Goal: Transaction & Acquisition: Obtain resource

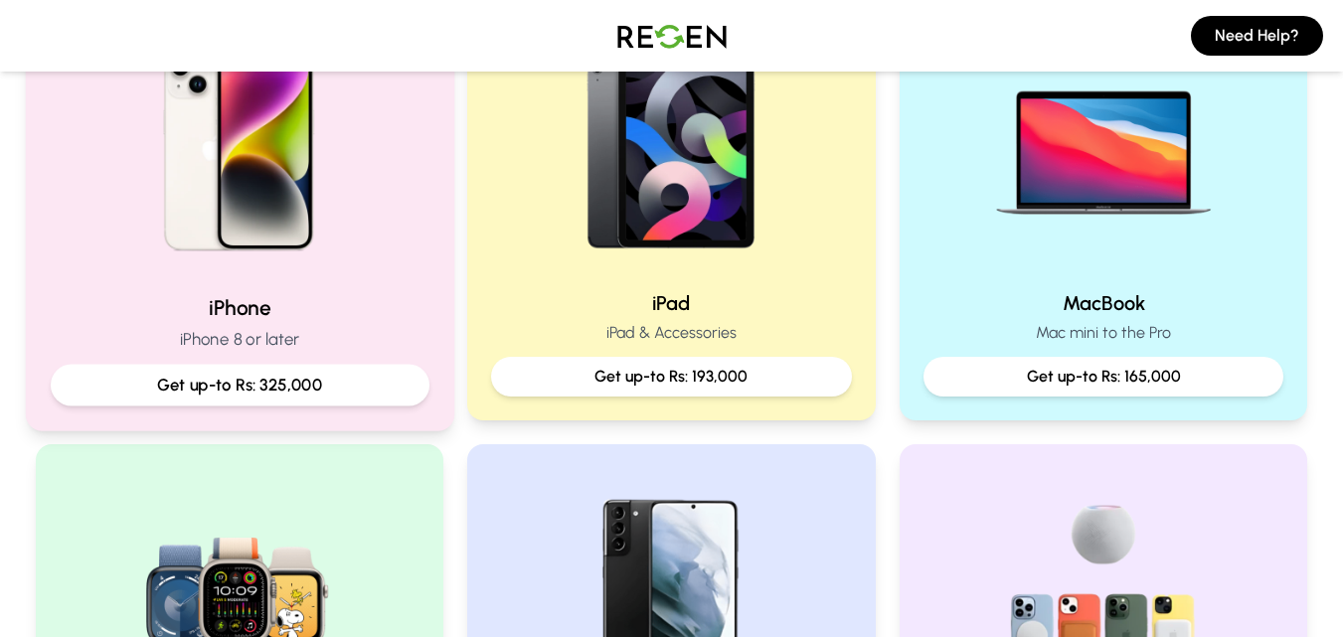
scroll to position [464, 0]
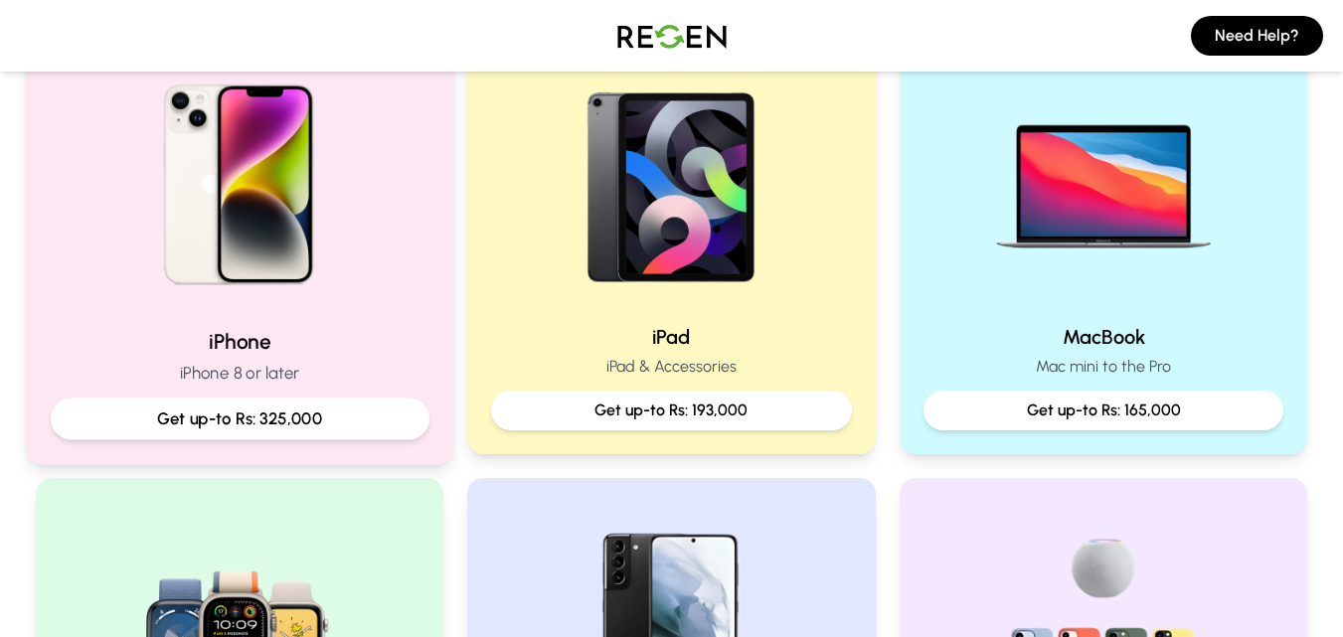
click at [216, 162] on img at bounding box center [238, 177] width 267 height 267
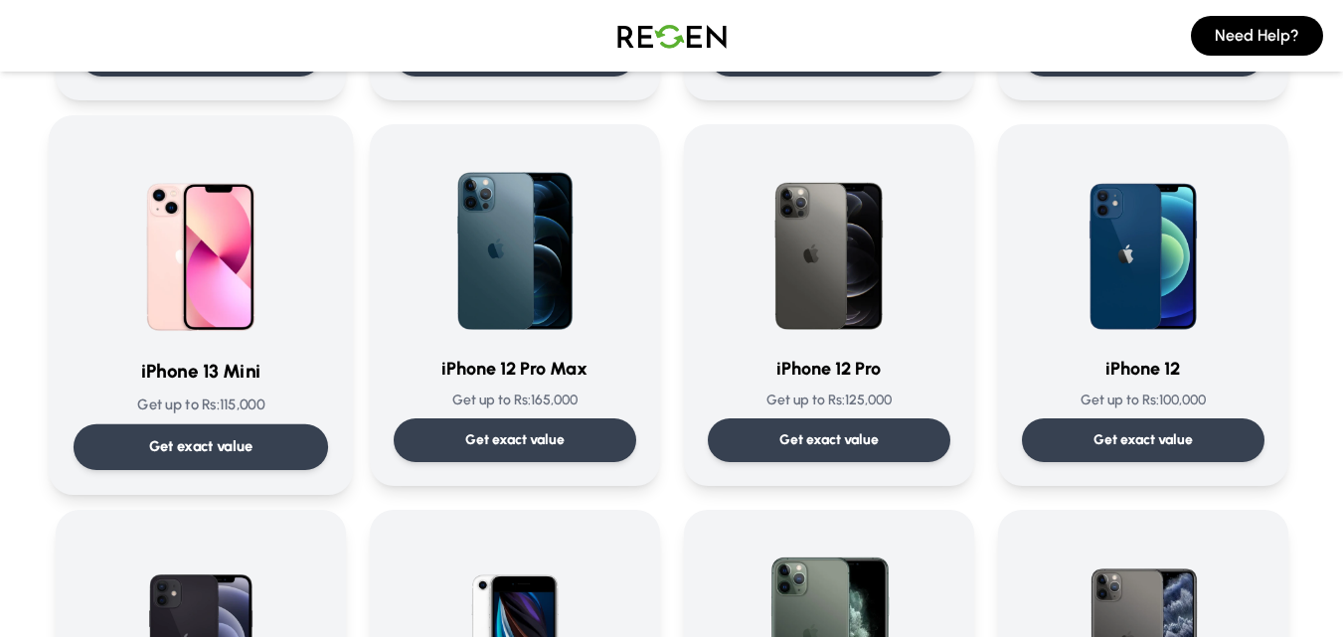
scroll to position [1491, 0]
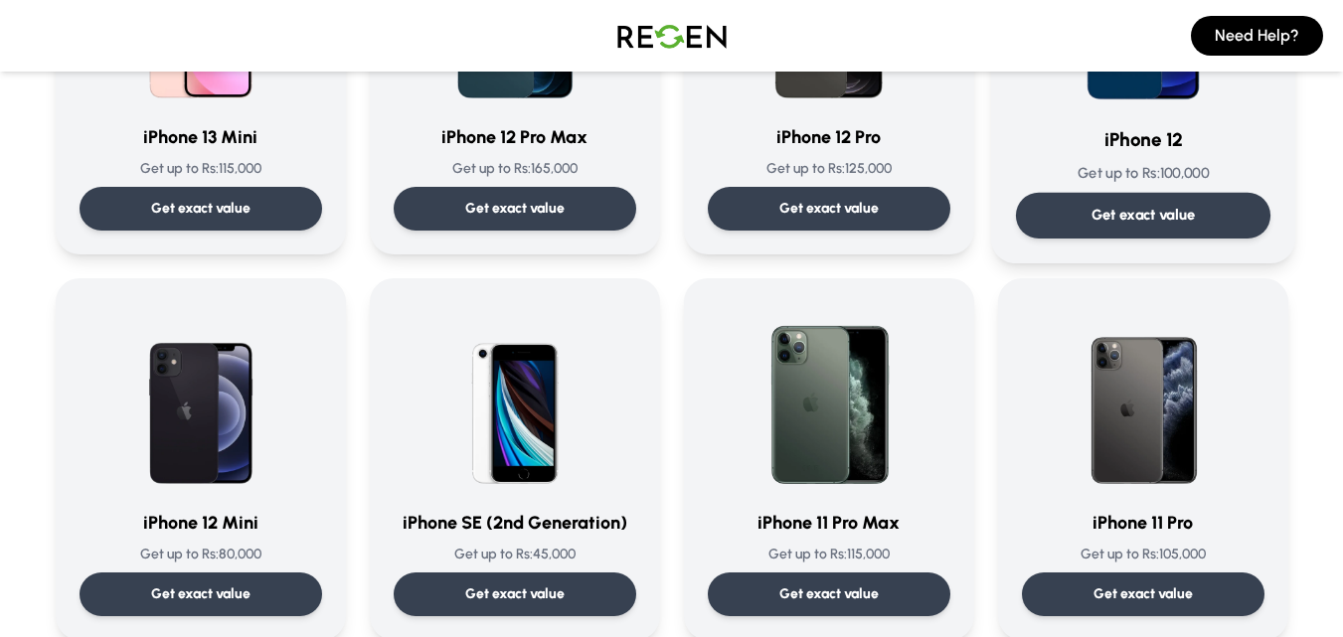
click at [1115, 97] on img at bounding box center [1142, 9] width 201 height 201
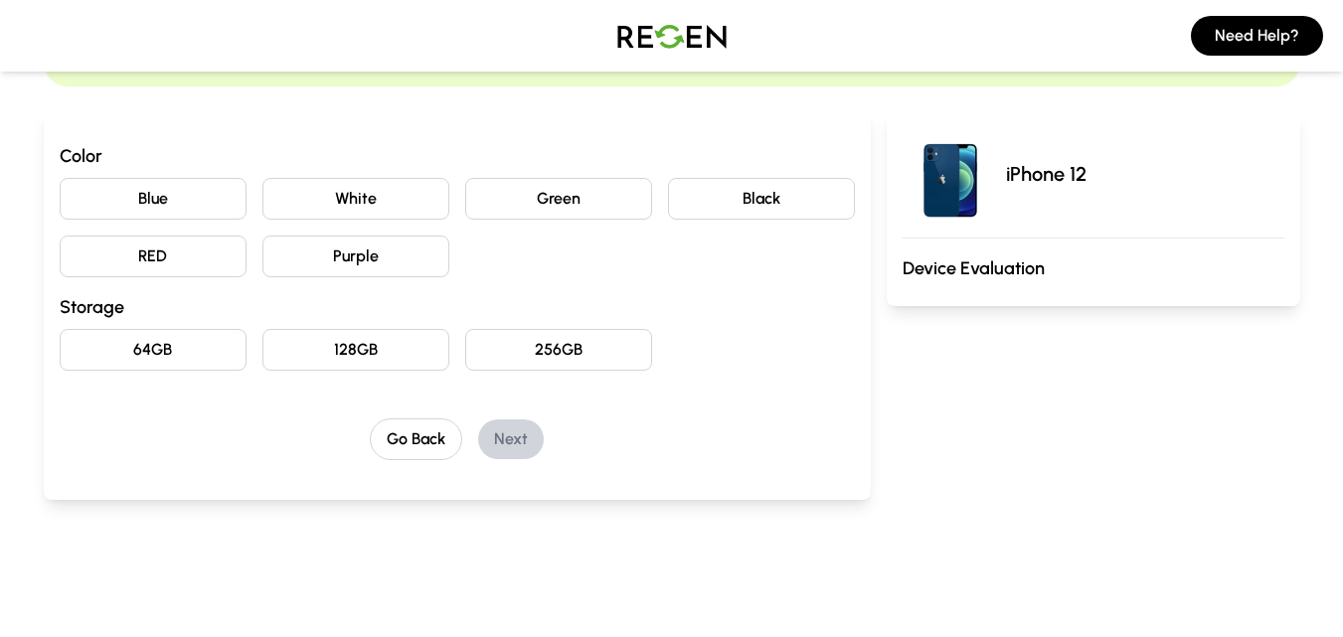
scroll to position [166, 0]
click at [173, 198] on button "Blue" at bounding box center [153, 197] width 187 height 42
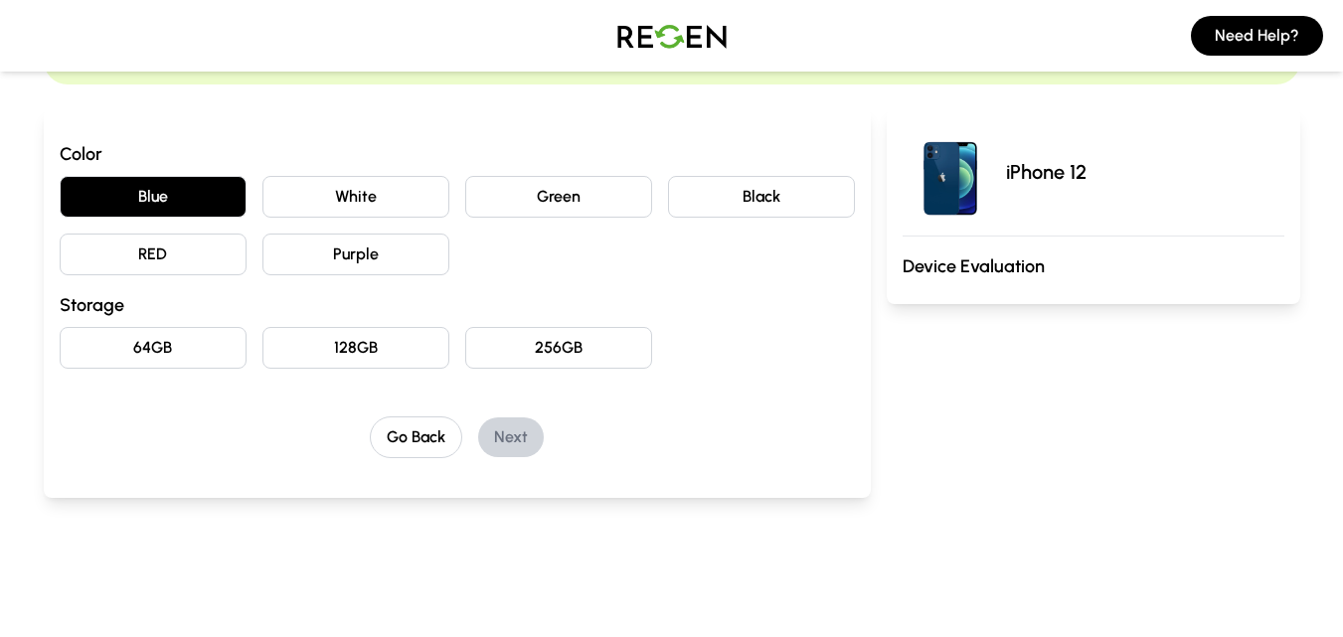
click at [687, 193] on button "Black" at bounding box center [761, 197] width 187 height 42
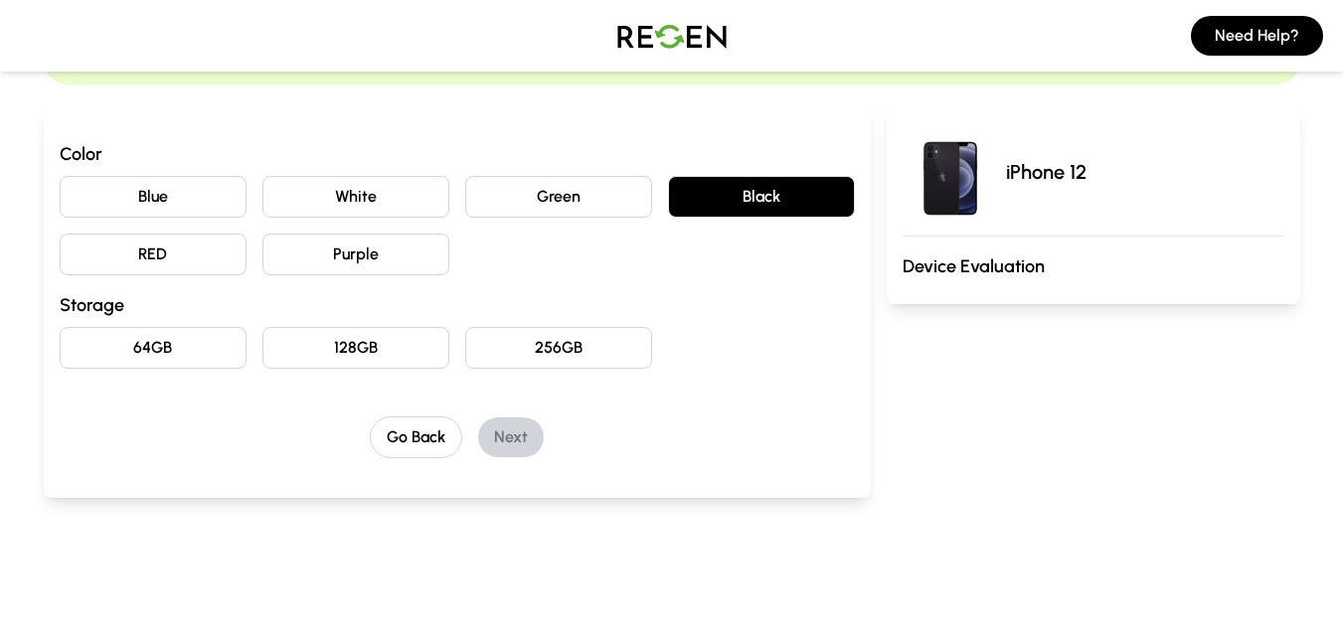
click at [360, 257] on button "Purple" at bounding box center [355, 255] width 187 height 42
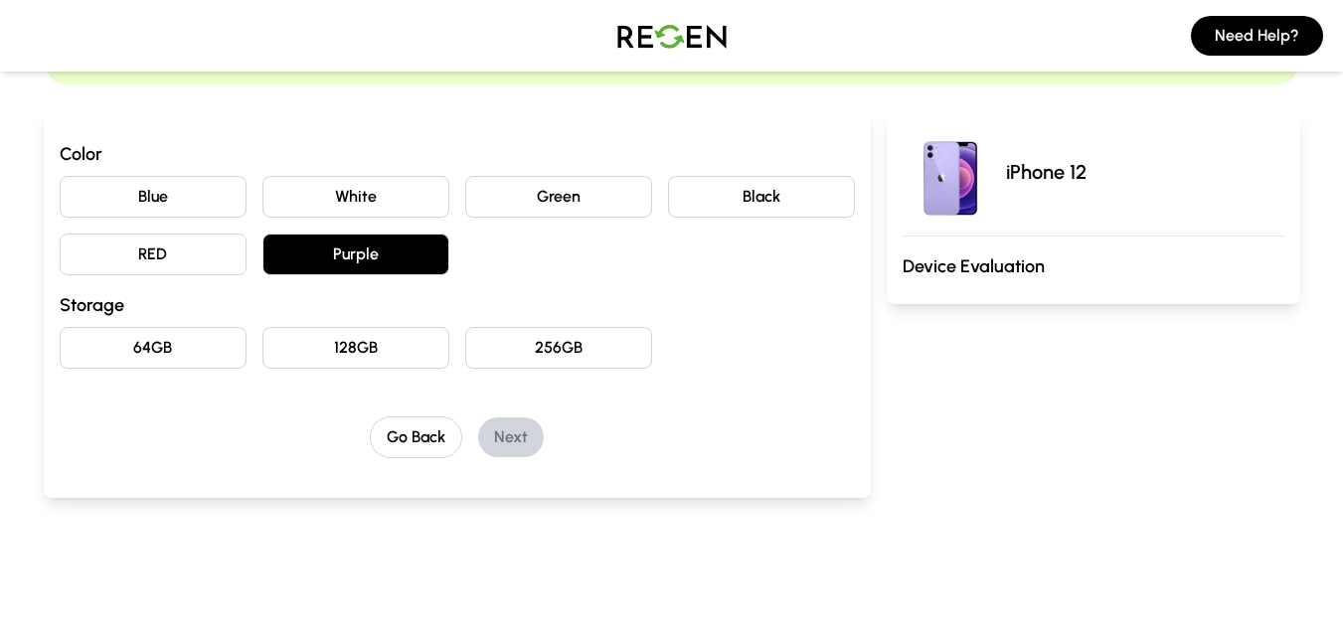
click at [169, 245] on button "RED" at bounding box center [153, 255] width 187 height 42
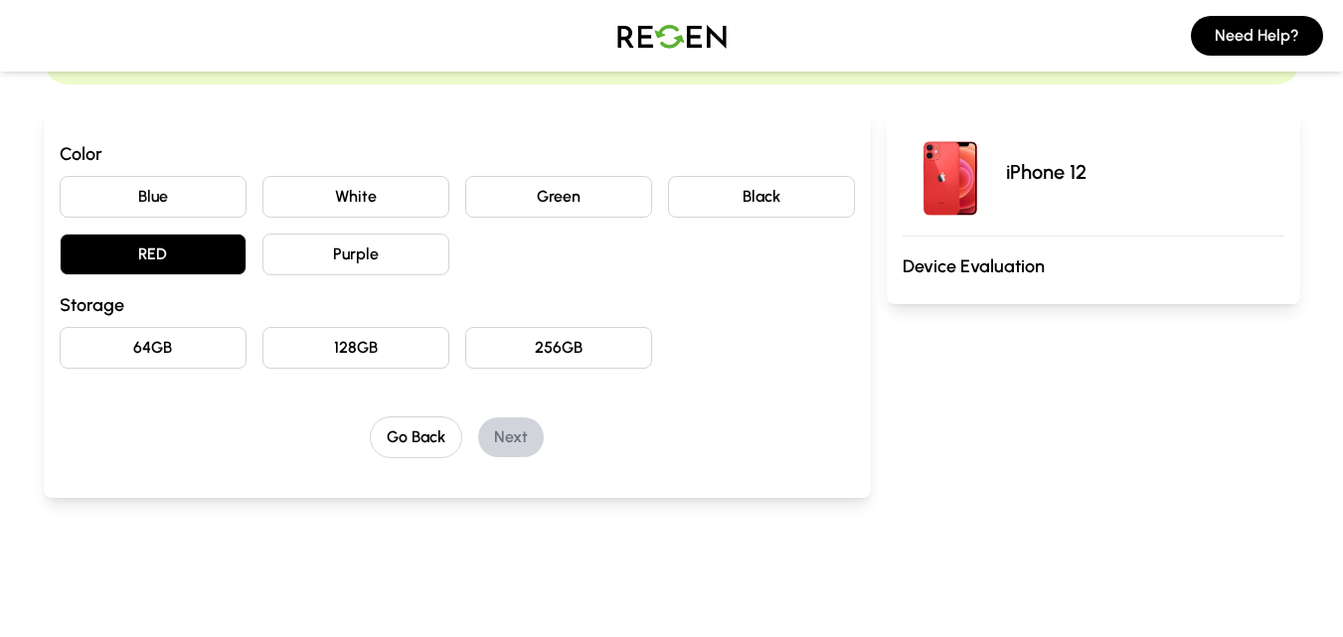
click at [572, 196] on button "Green" at bounding box center [558, 197] width 187 height 42
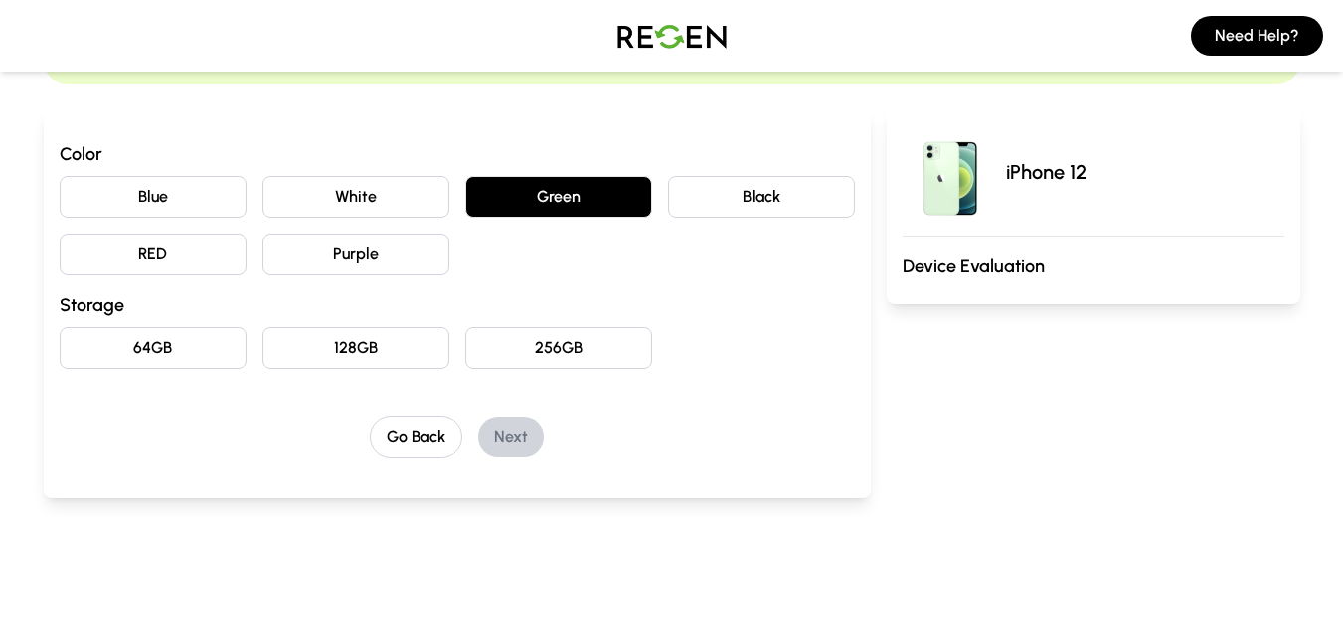
click at [362, 187] on button "White" at bounding box center [355, 197] width 187 height 42
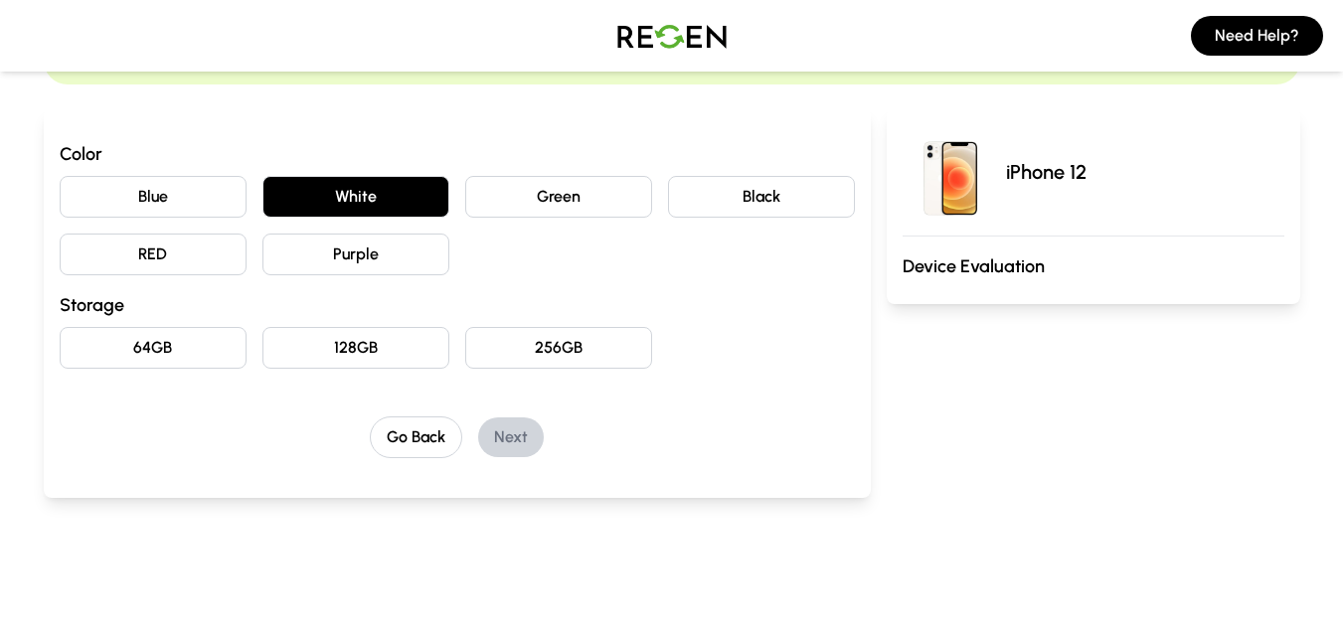
click at [781, 182] on button "Black" at bounding box center [761, 197] width 187 height 42
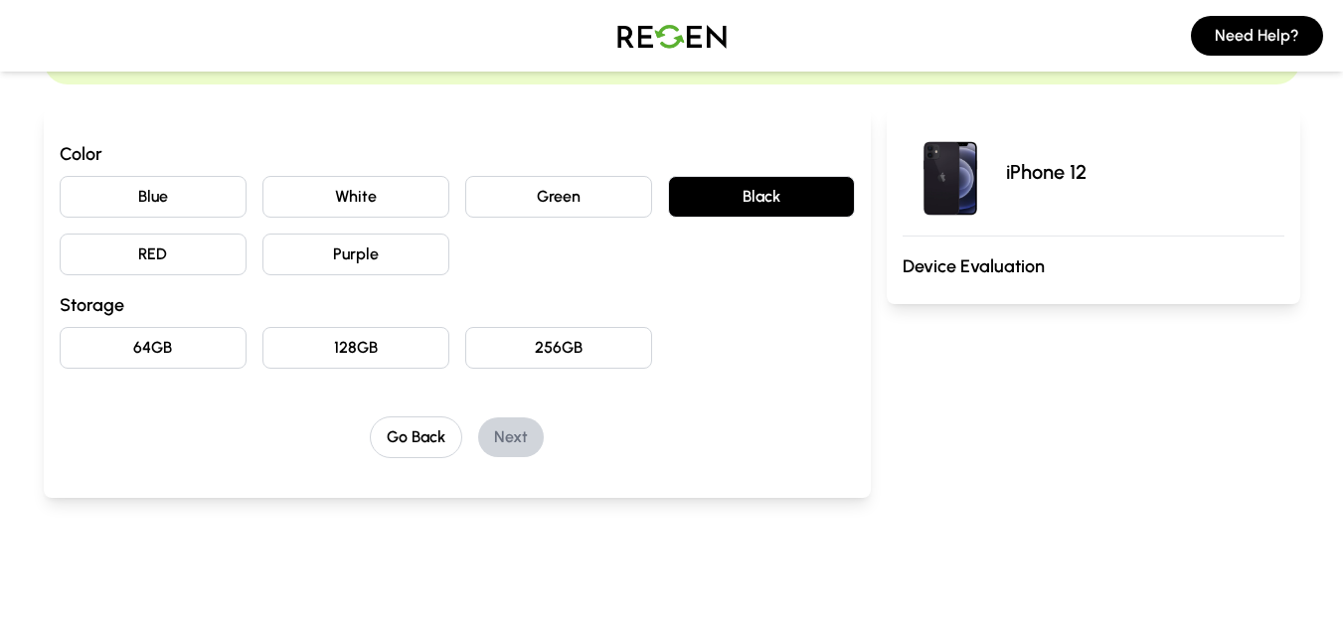
drag, startPoint x: 182, startPoint y: 203, endPoint x: 197, endPoint y: 258, distance: 57.6
click at [182, 213] on button "Blue" at bounding box center [153, 197] width 187 height 42
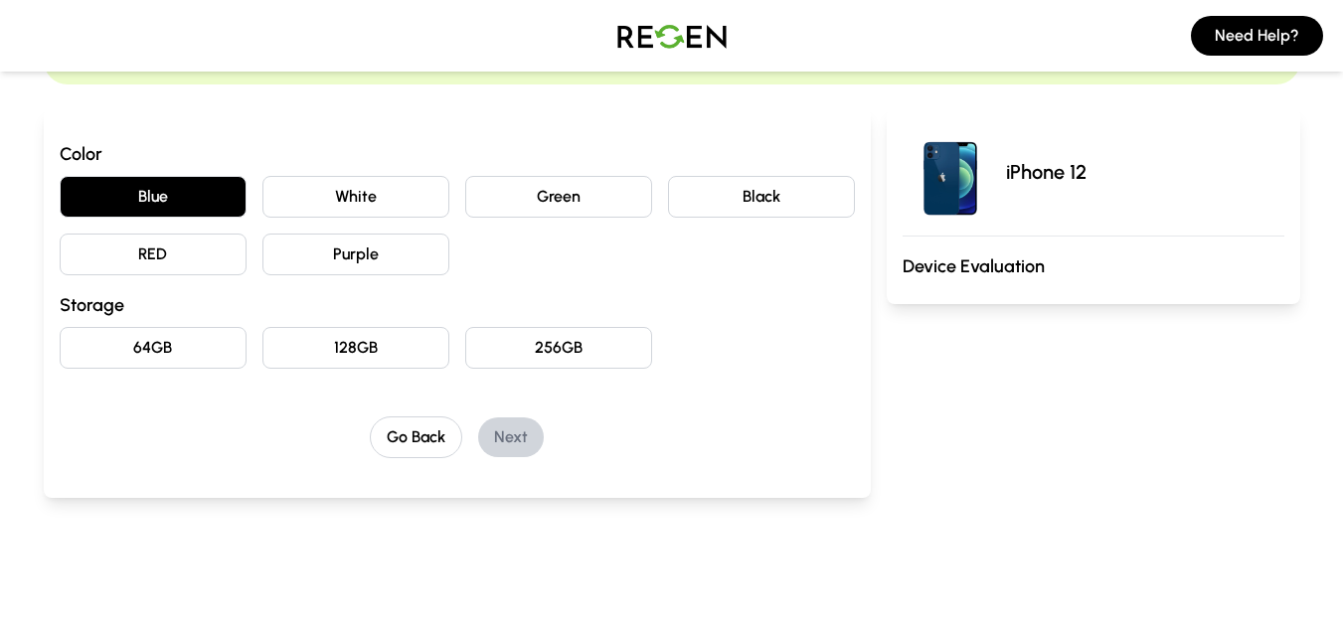
click at [563, 348] on button "256GB" at bounding box center [558, 348] width 187 height 42
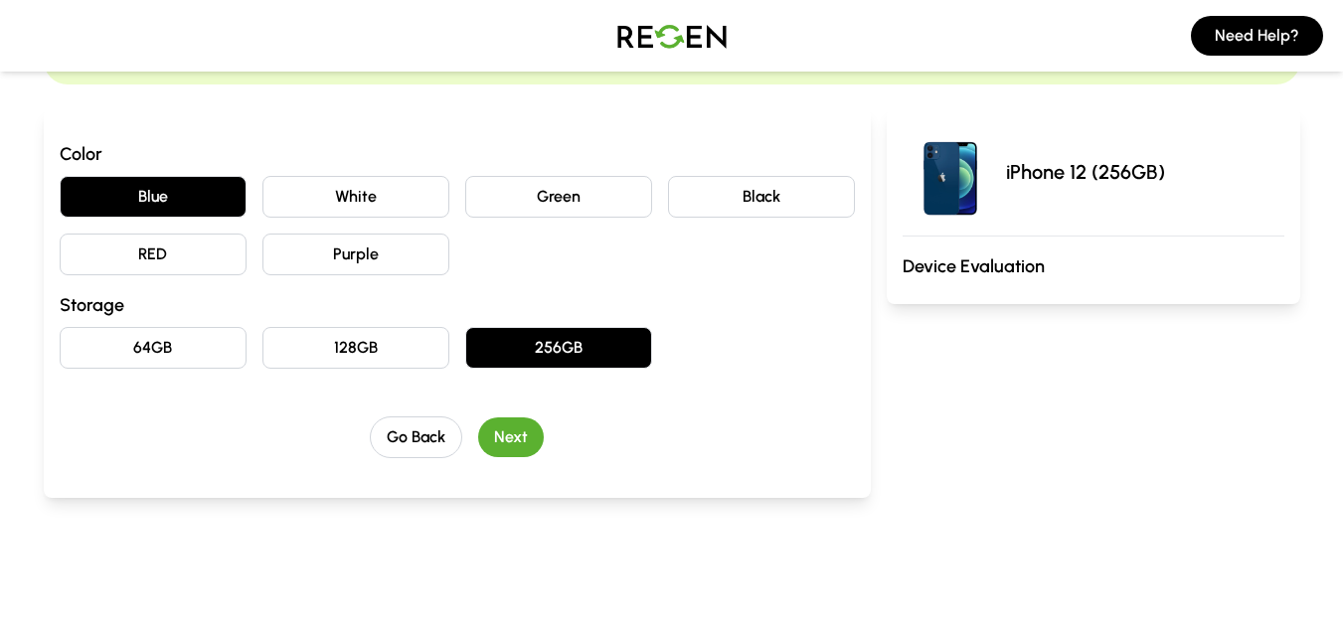
click at [510, 441] on button "Next" at bounding box center [511, 437] width 66 height 40
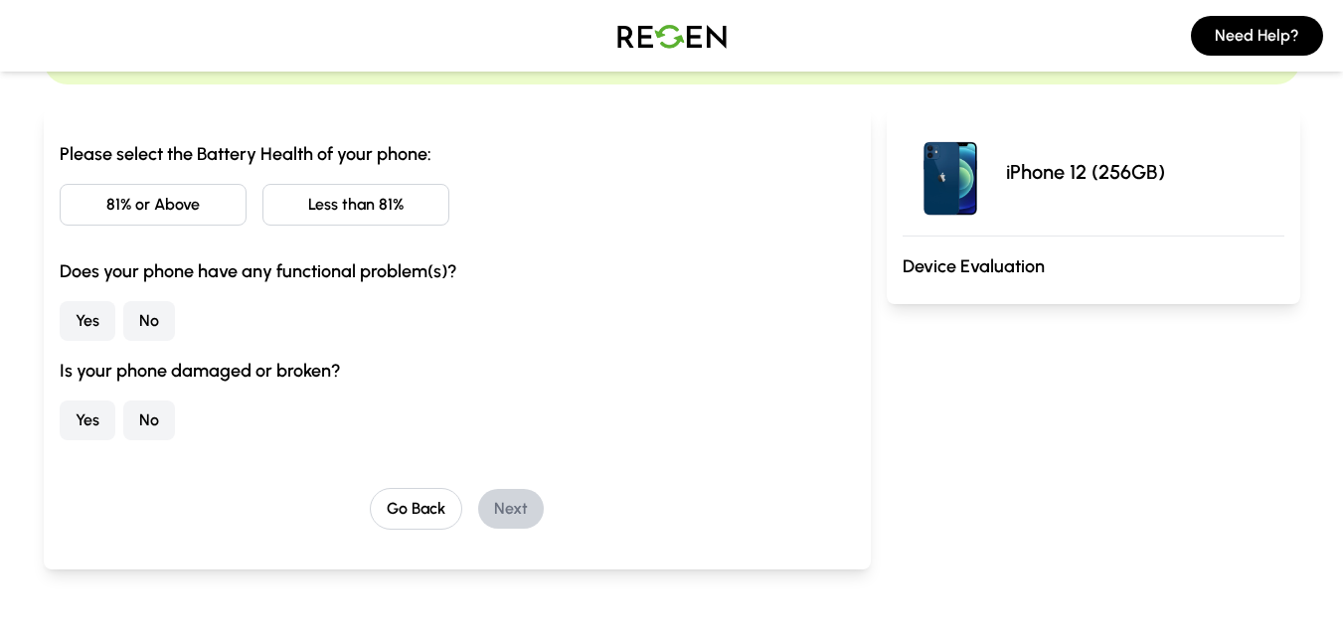
click at [184, 198] on button "81% or Above" at bounding box center [153, 205] width 187 height 42
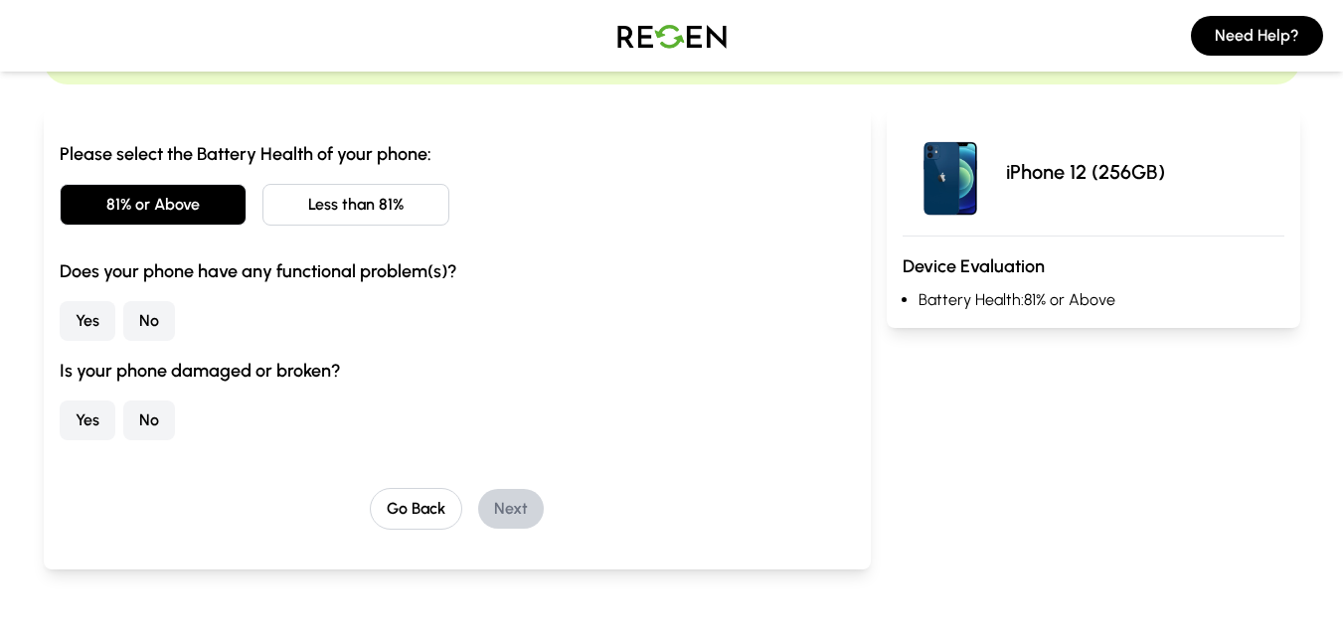
click at [159, 320] on button "No" at bounding box center [149, 321] width 52 height 40
click at [188, 429] on div "Yes No" at bounding box center [457, 420] width 795 height 40
click at [163, 428] on button "No" at bounding box center [149, 420] width 52 height 40
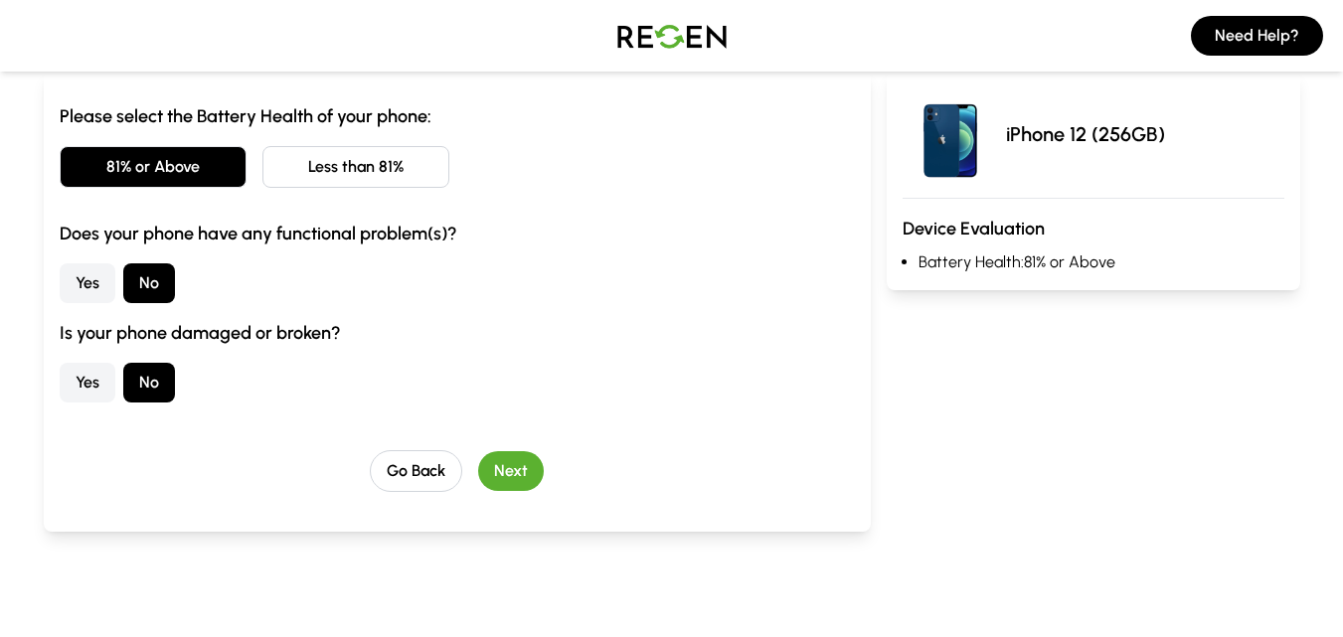
scroll to position [232, 0]
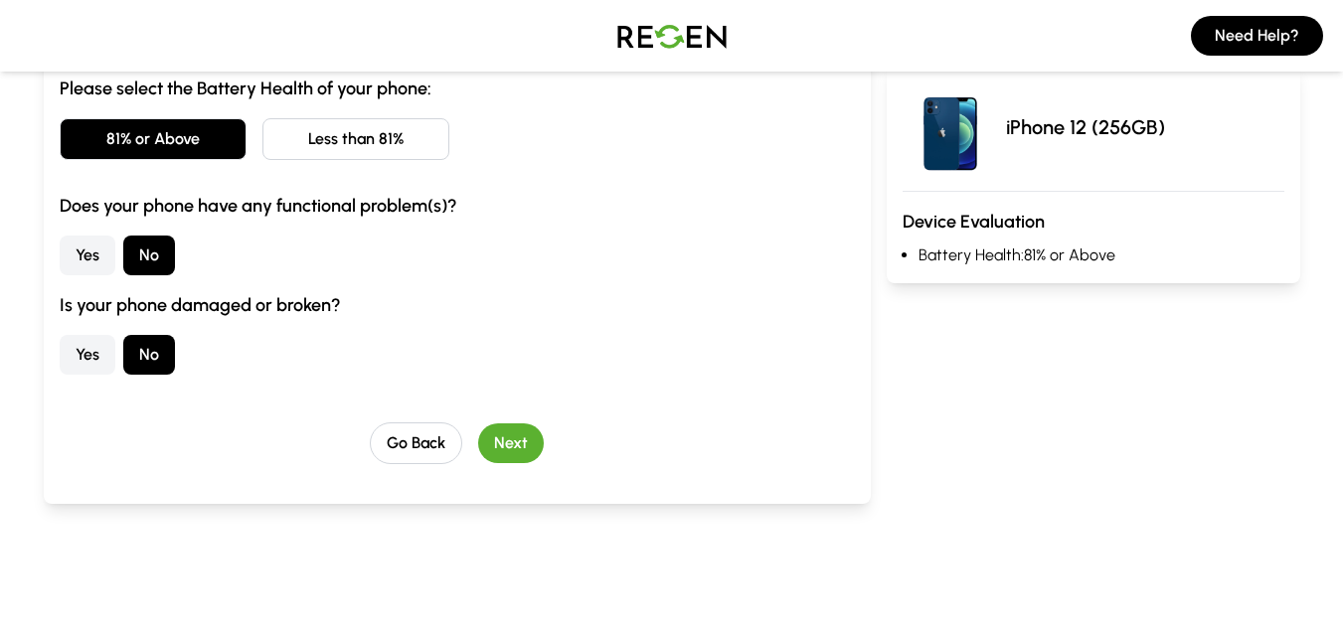
click at [493, 441] on button "Next" at bounding box center [511, 443] width 66 height 40
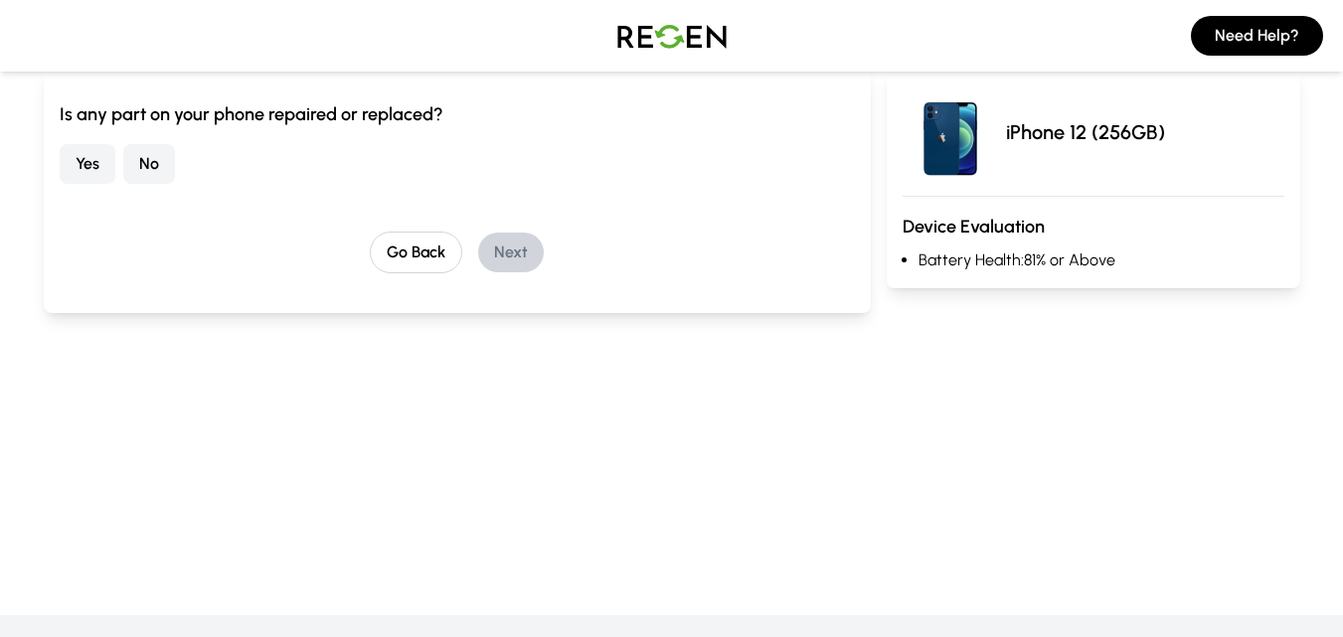
scroll to position [199, 0]
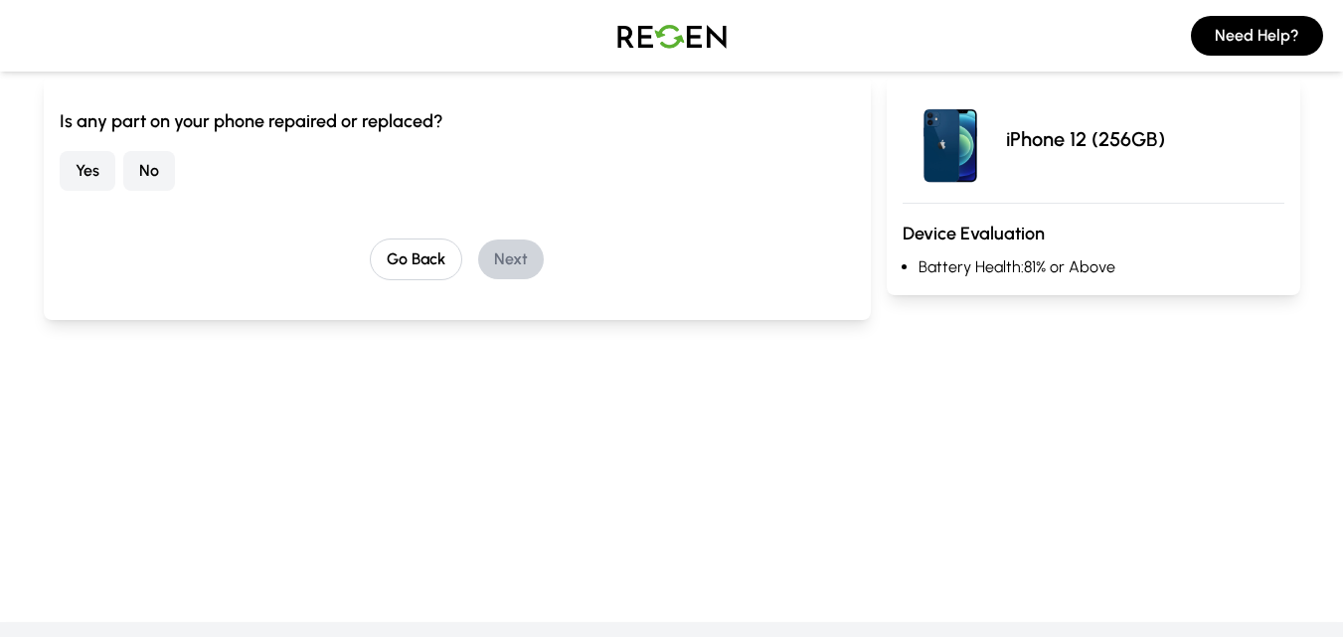
click at [90, 174] on button "Yes" at bounding box center [88, 171] width 56 height 40
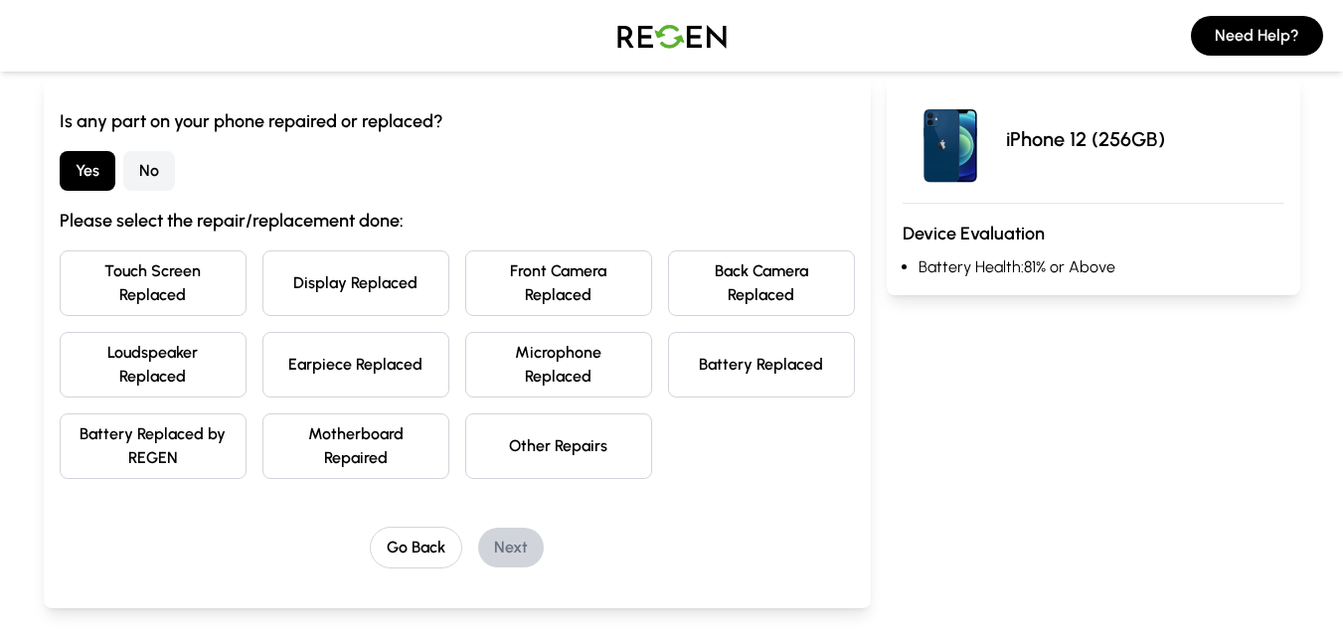
click at [148, 174] on button "No" at bounding box center [149, 171] width 52 height 40
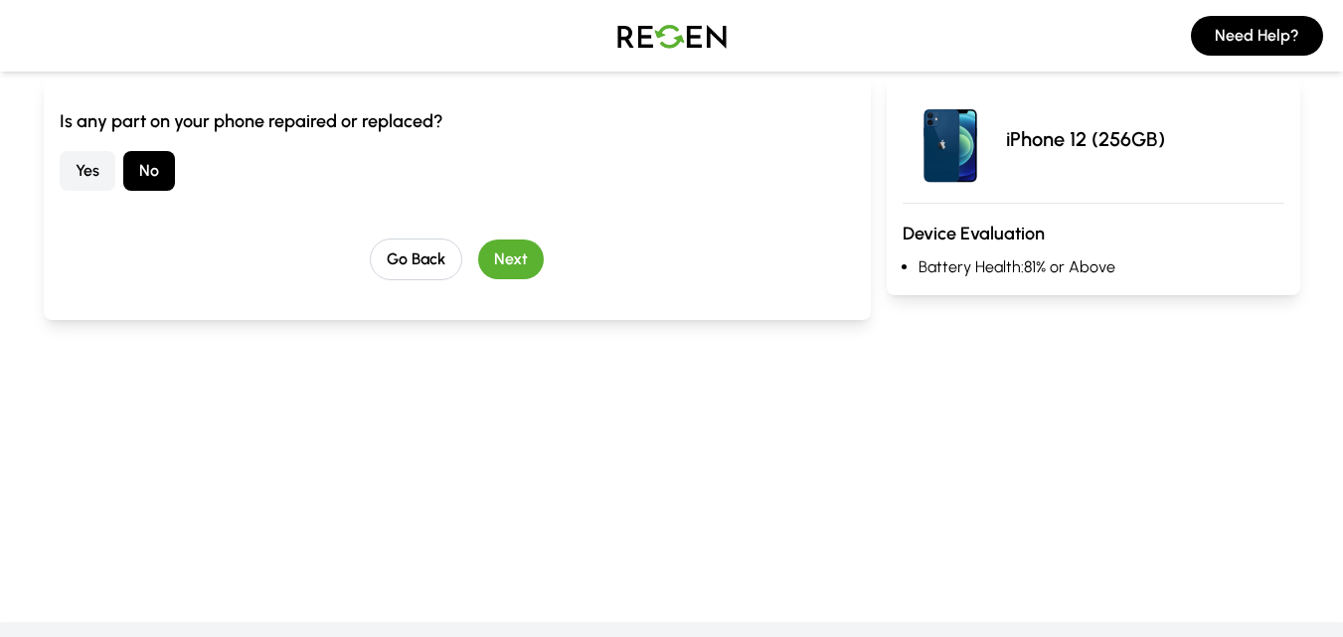
click at [484, 252] on button "Next" at bounding box center [511, 259] width 66 height 40
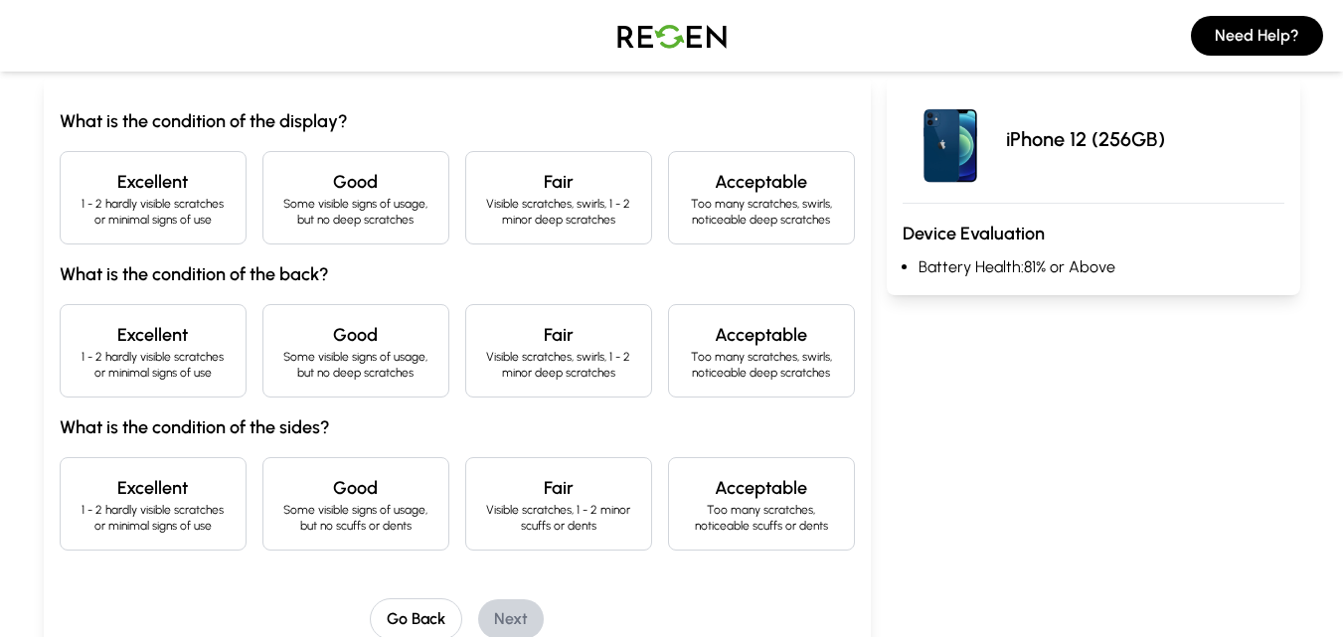
click at [176, 214] on p "1 - 2 hardly visible scratches or minimal signs of use" at bounding box center [153, 212] width 153 height 32
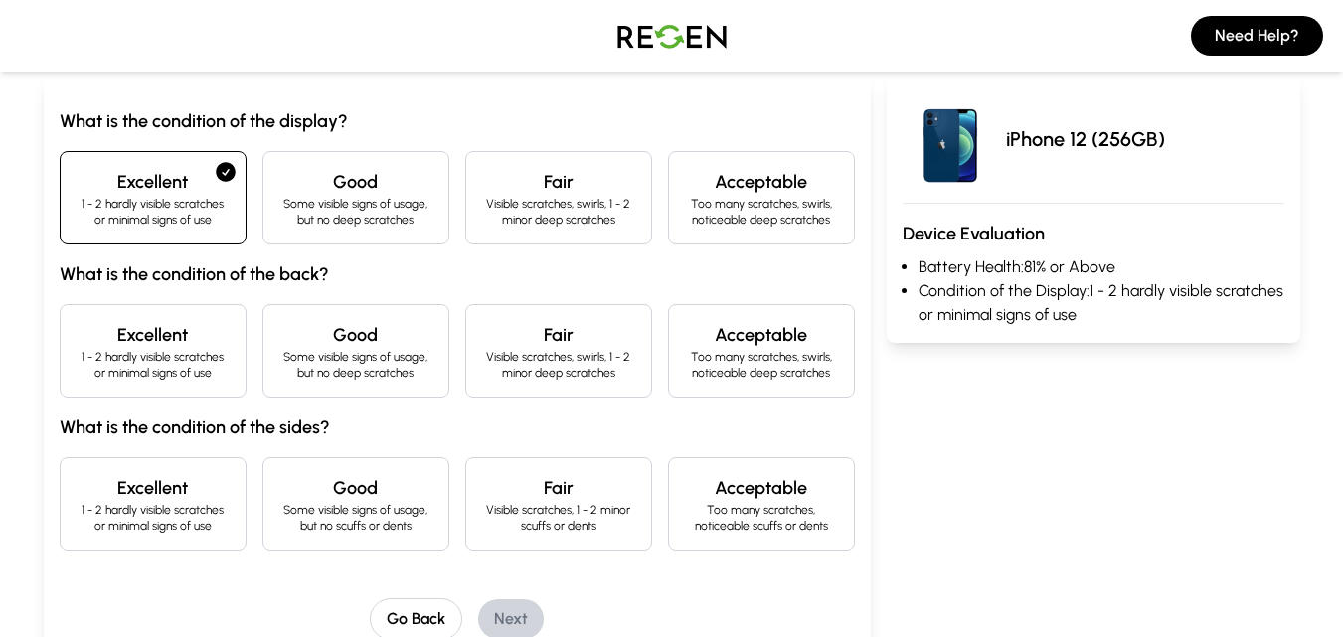
click at [197, 346] on h4 "Excellent" at bounding box center [153, 335] width 153 height 28
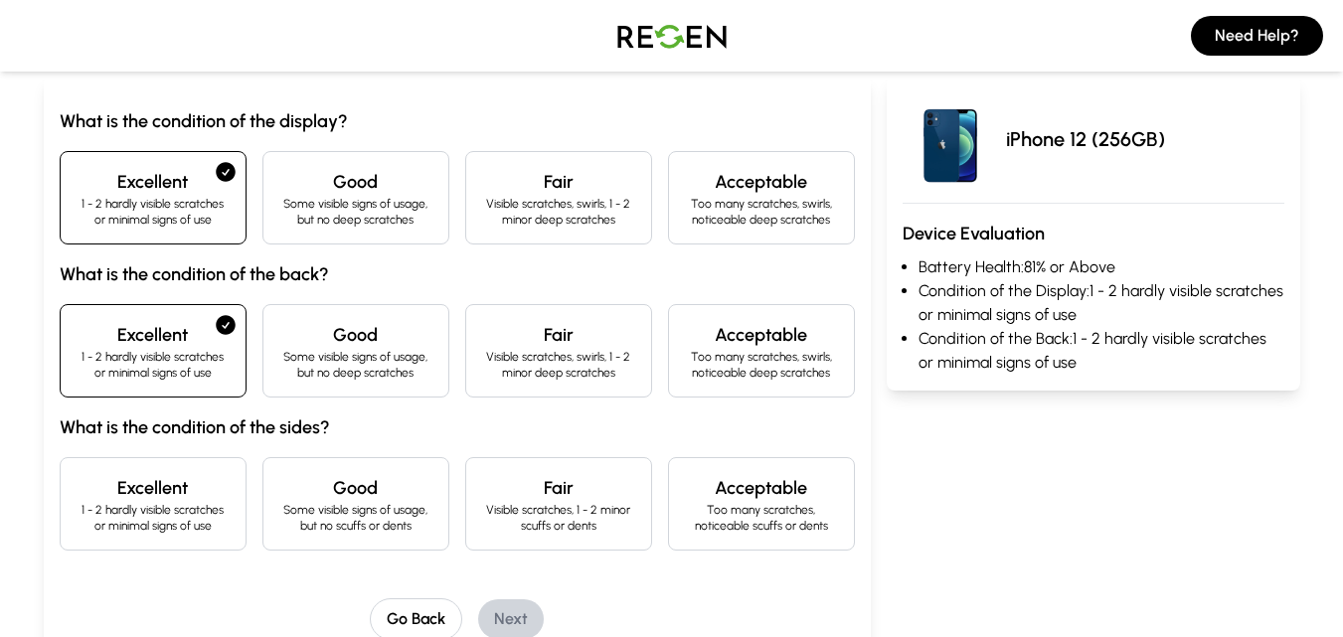
click at [320, 488] on h4 "Good" at bounding box center [355, 488] width 153 height 28
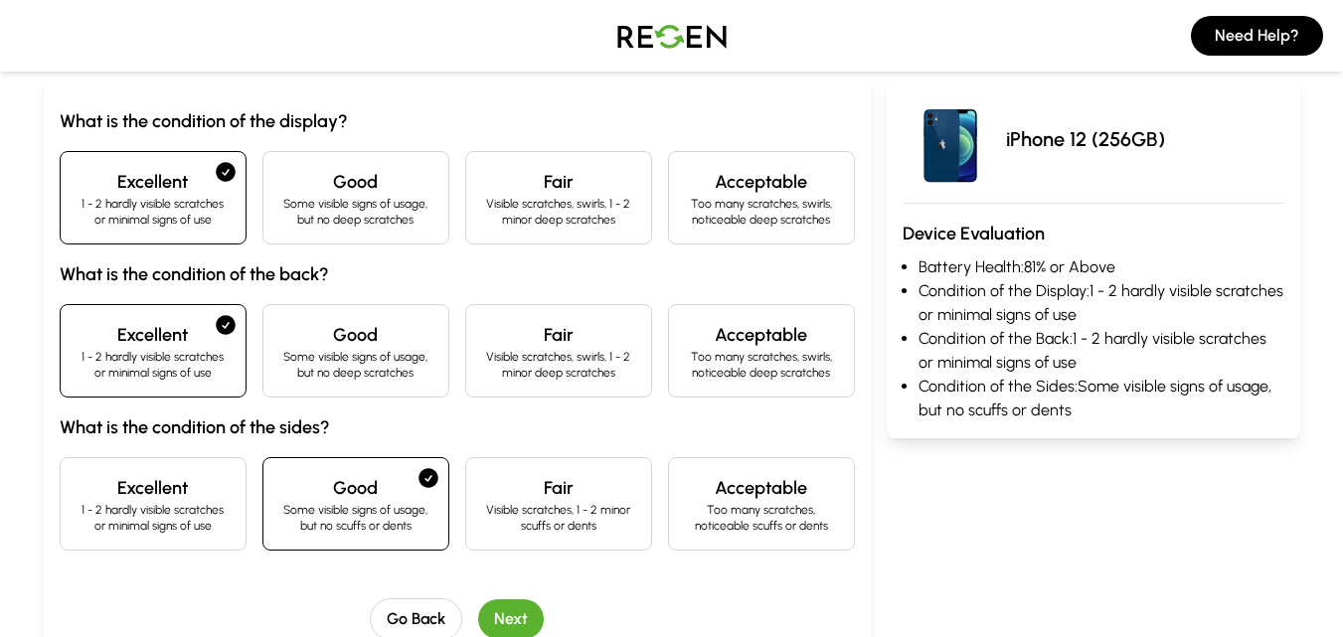
click at [492, 605] on button "Next" at bounding box center [511, 619] width 66 height 40
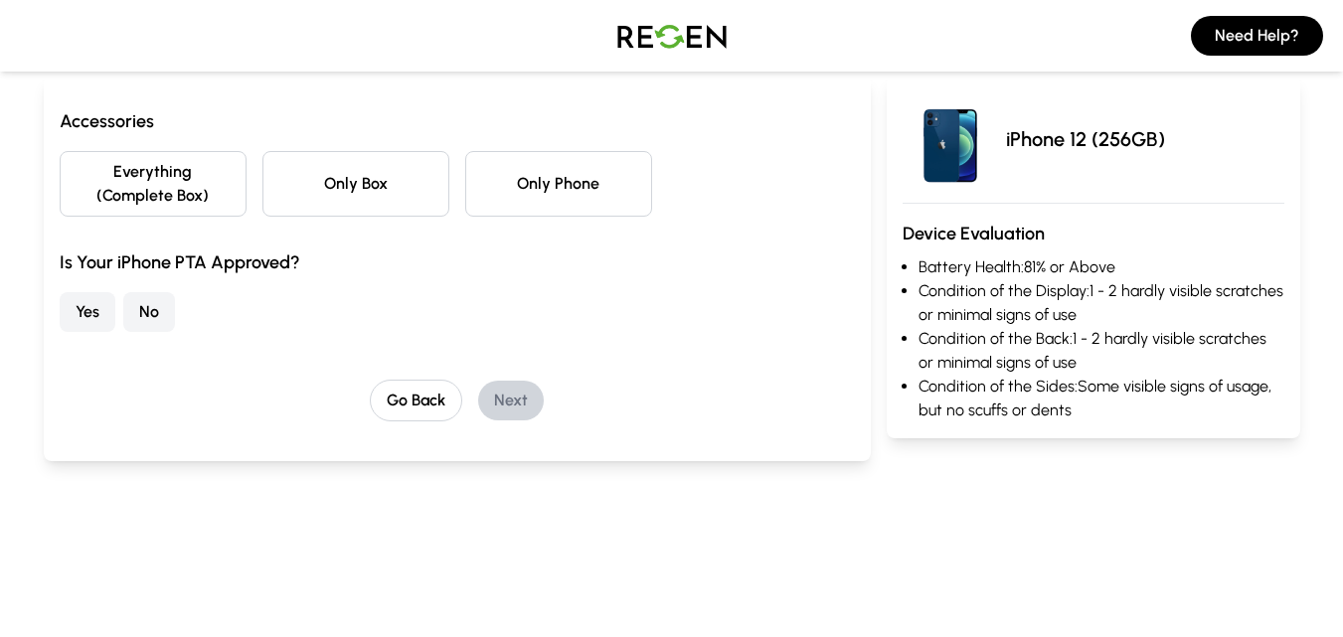
click at [571, 209] on button "Only Phone" at bounding box center [558, 184] width 187 height 66
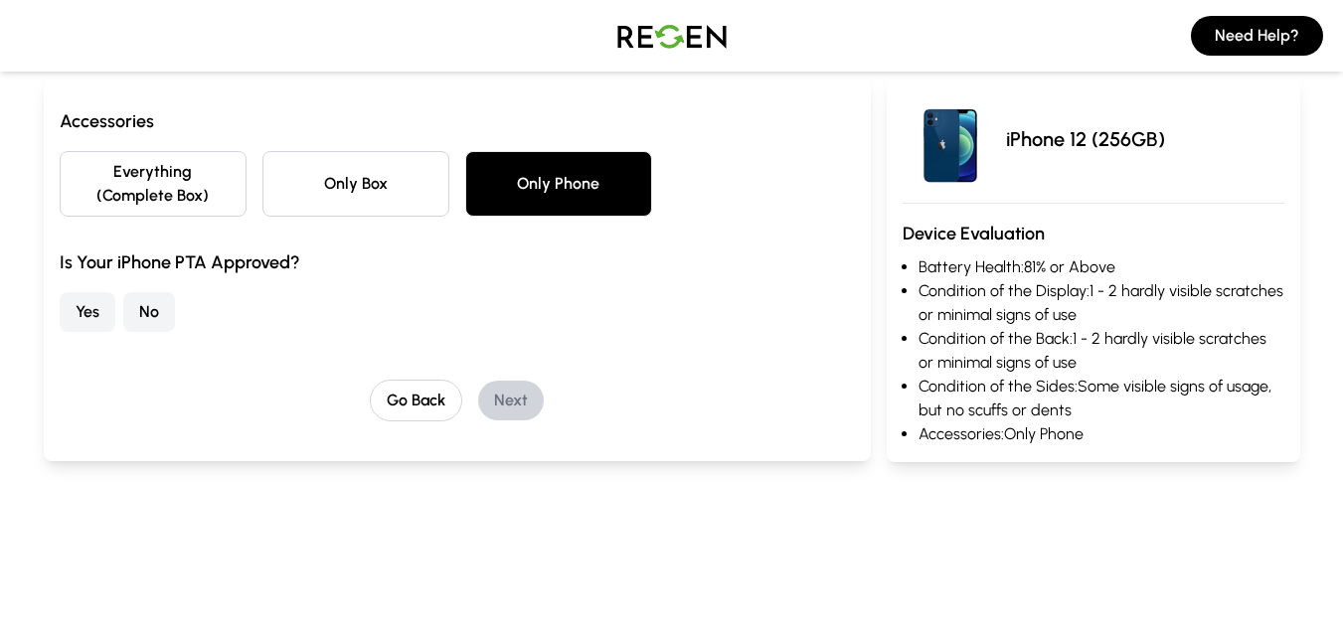
click at [165, 311] on button "No" at bounding box center [149, 312] width 52 height 40
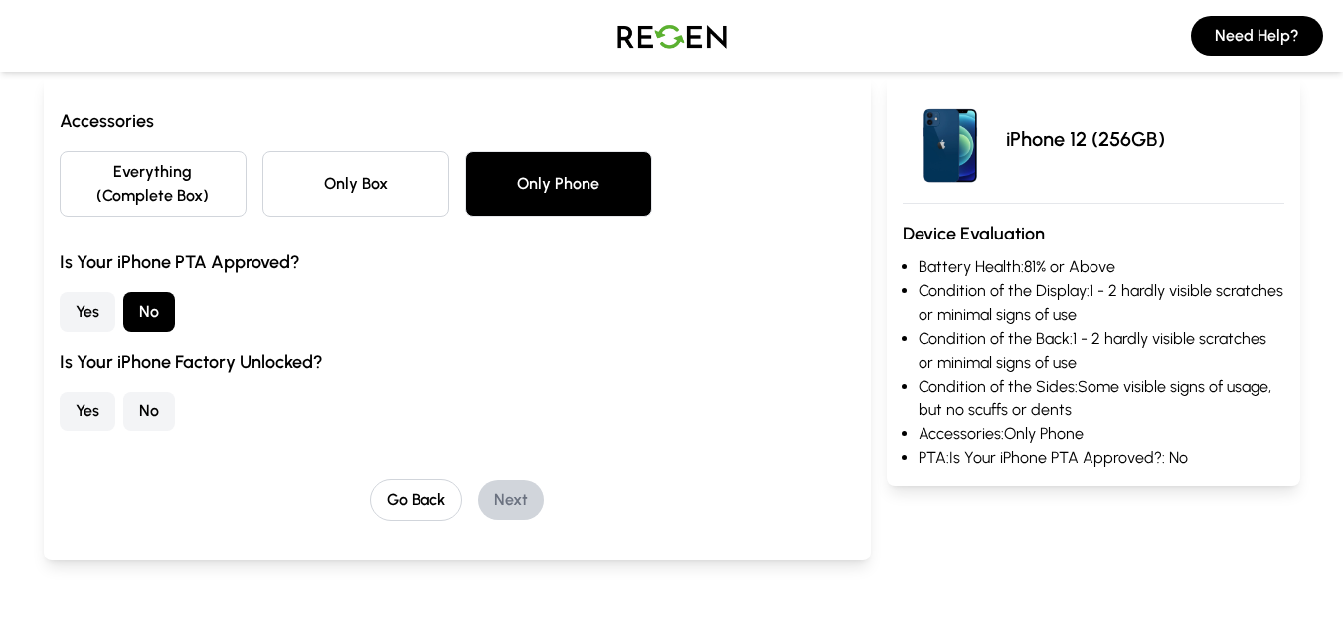
click at [73, 407] on button "Yes" at bounding box center [88, 412] width 56 height 40
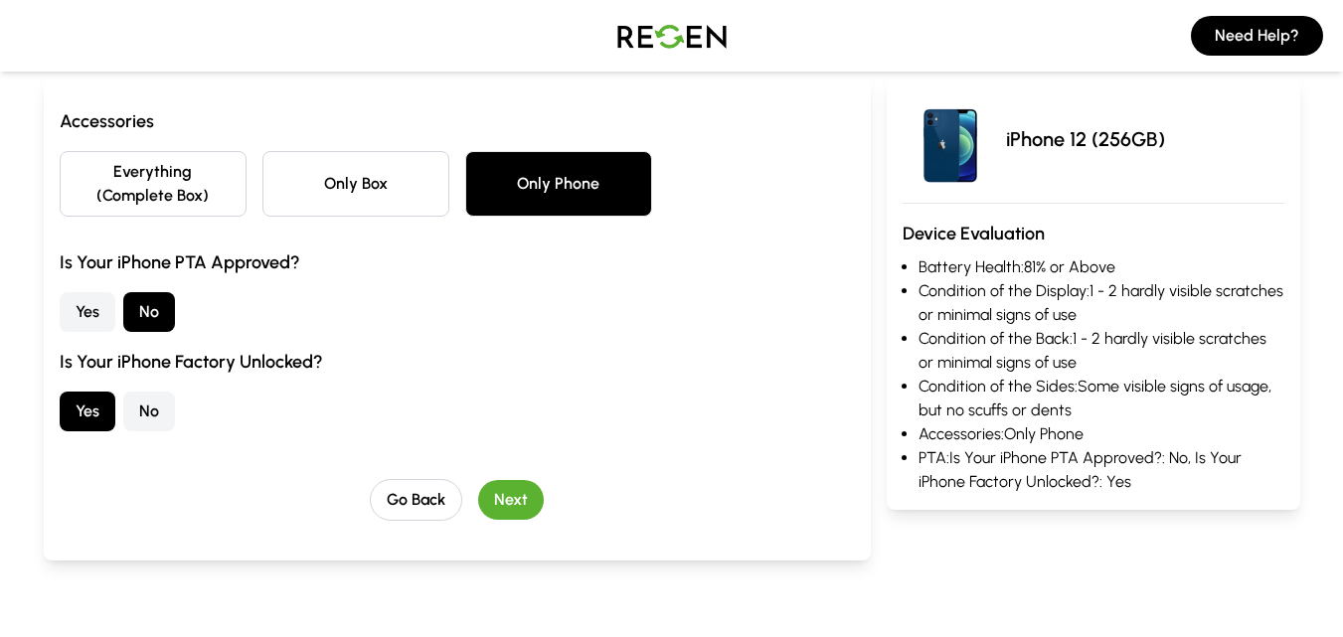
click at [527, 501] on button "Next" at bounding box center [511, 500] width 66 height 40
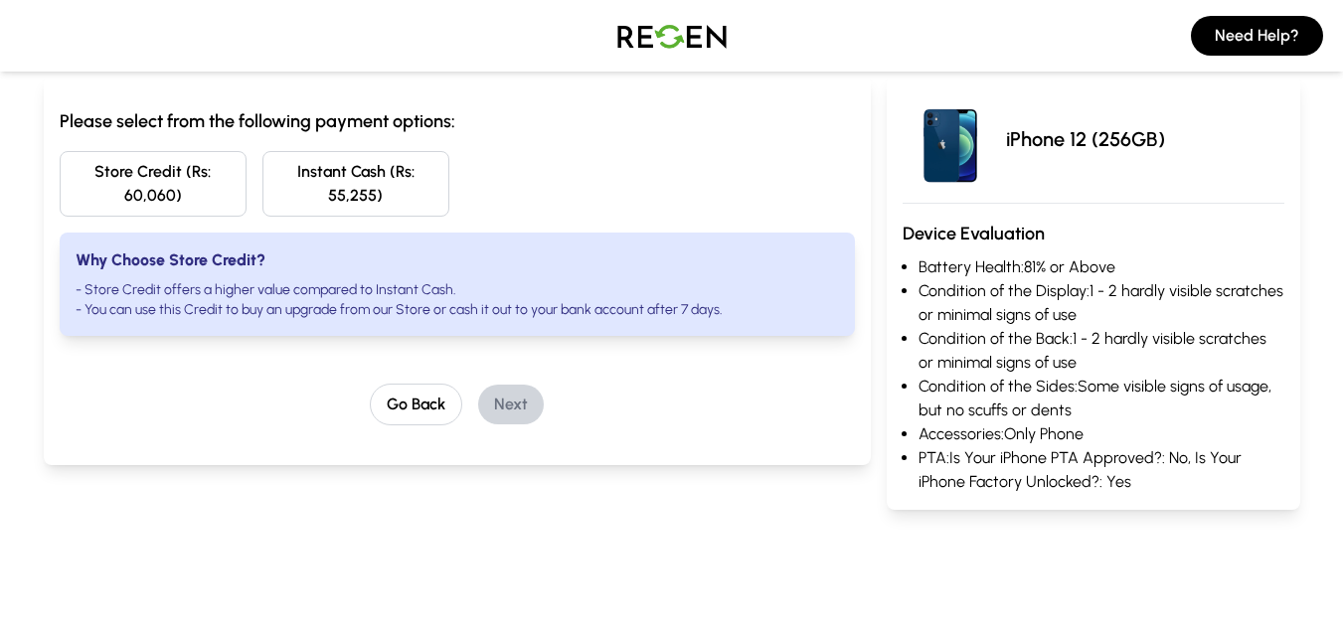
click at [195, 216] on button "Store Credit (Rs: 60,060)" at bounding box center [153, 184] width 187 height 66
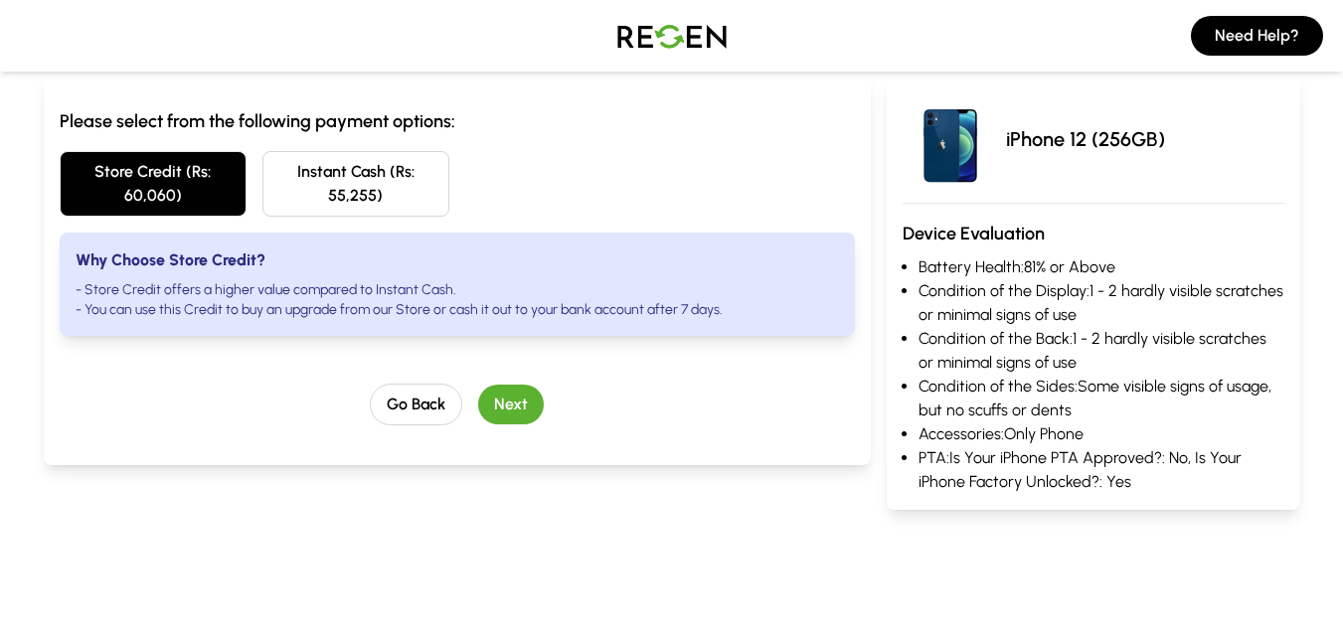
click at [348, 206] on button "Instant Cash (Rs: 55,255)" at bounding box center [355, 184] width 187 height 66
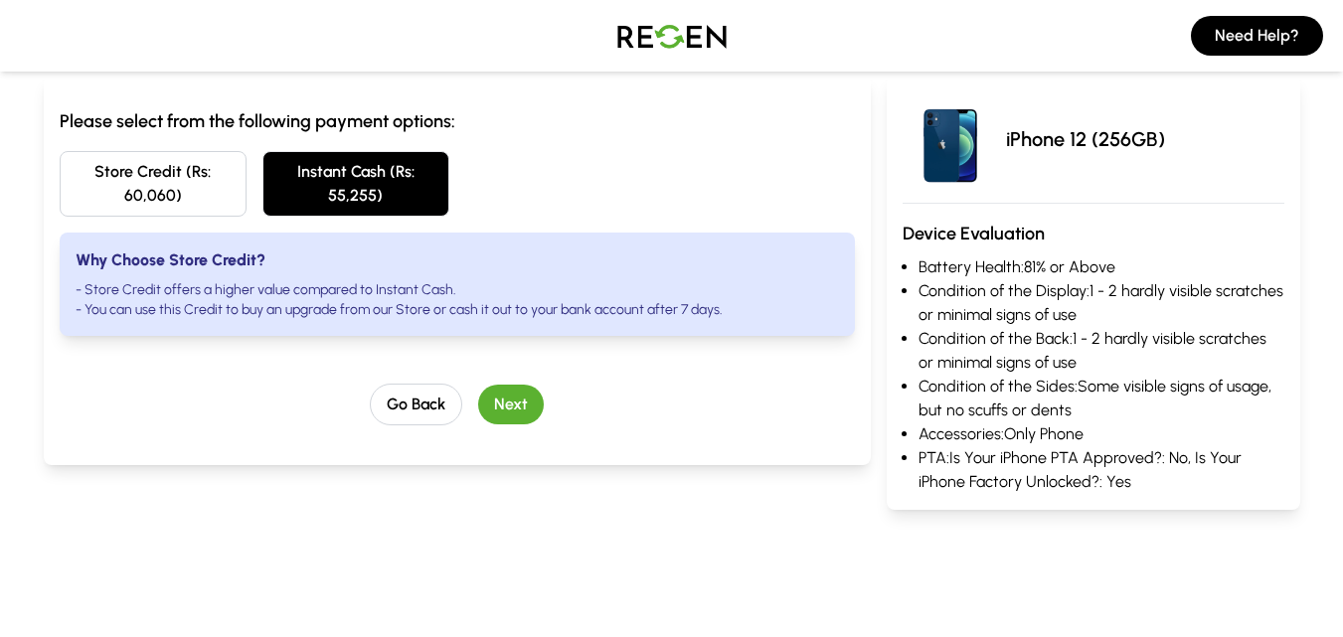
click at [190, 204] on button "Store Credit (Rs: 60,060)" at bounding box center [153, 184] width 187 height 66
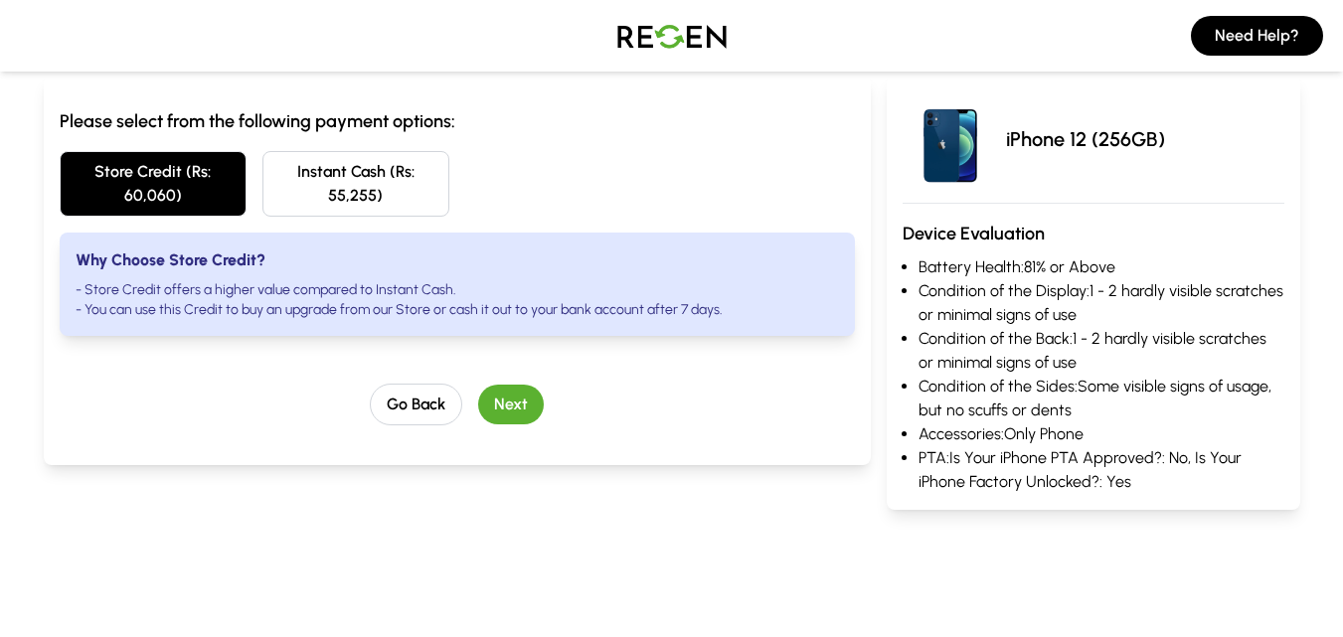
click at [377, 199] on button "Instant Cash (Rs: 55,255)" at bounding box center [355, 184] width 187 height 66
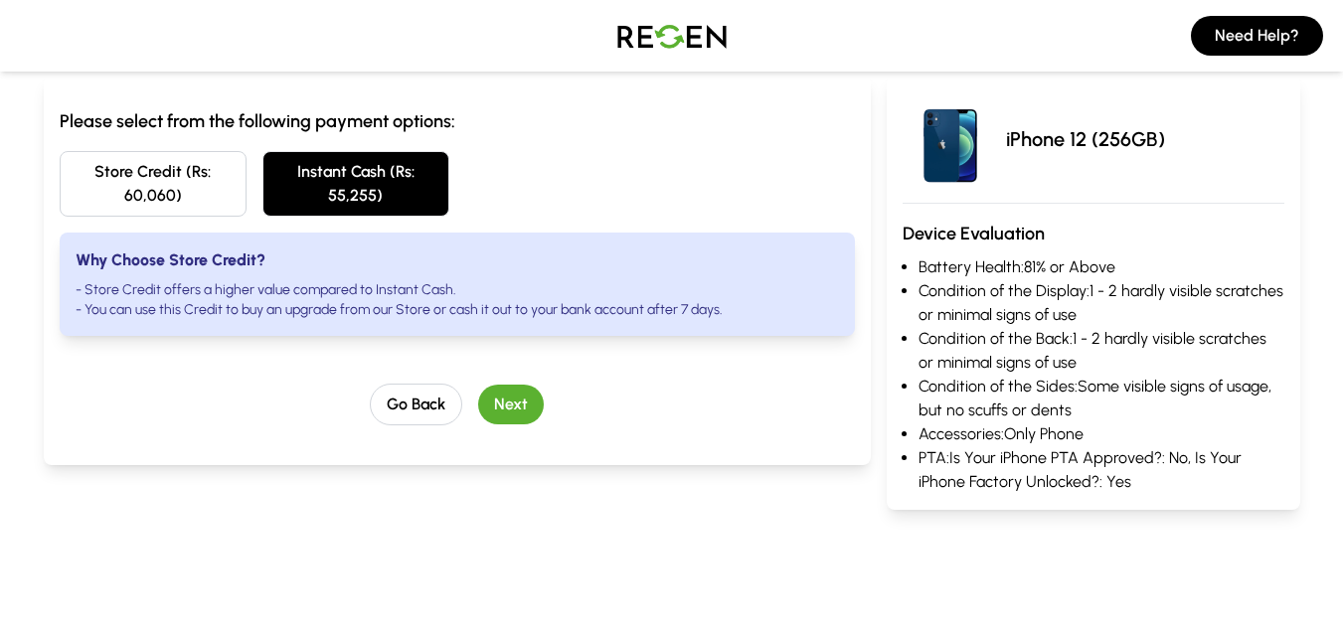
click at [506, 398] on button "Next" at bounding box center [511, 405] width 66 height 40
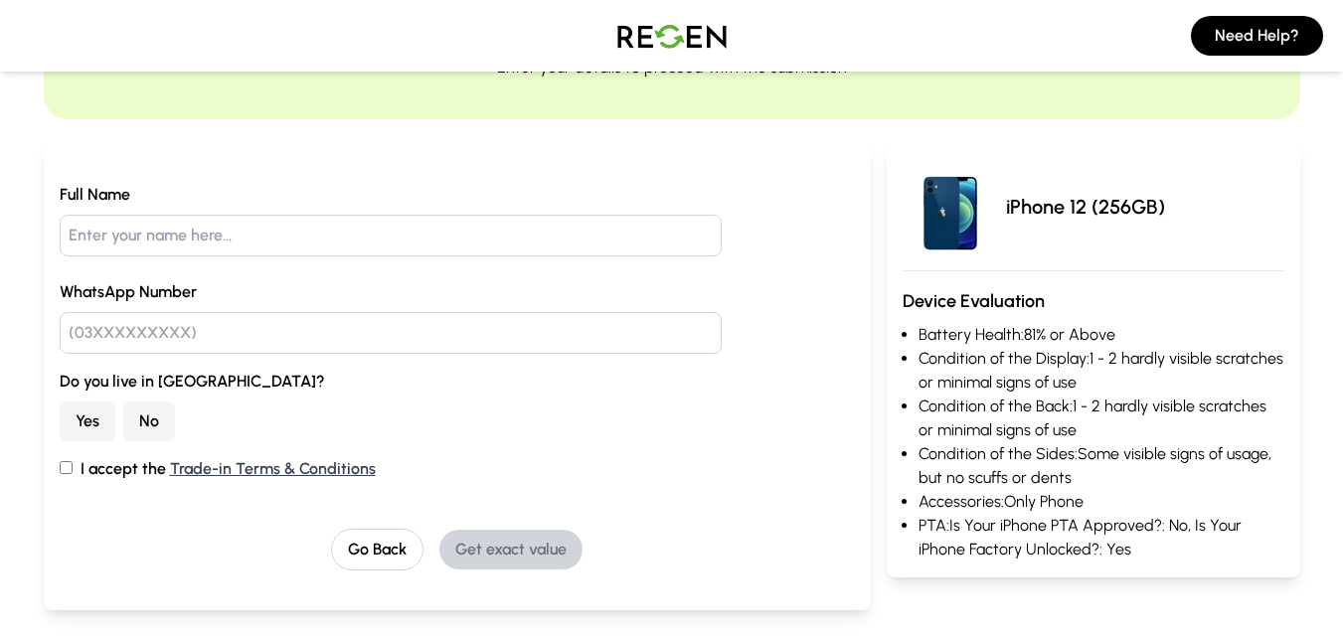
scroll to position [132, 0]
click at [144, 430] on button "No" at bounding box center [149, 420] width 52 height 40
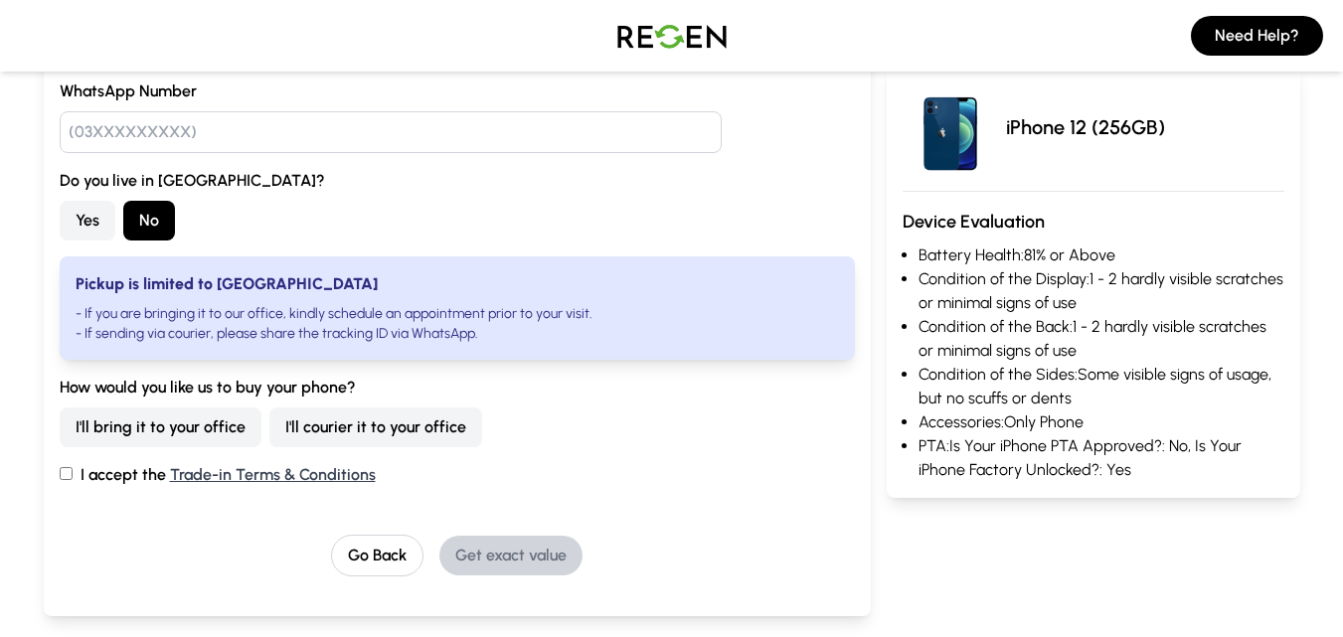
scroll to position [430, 0]
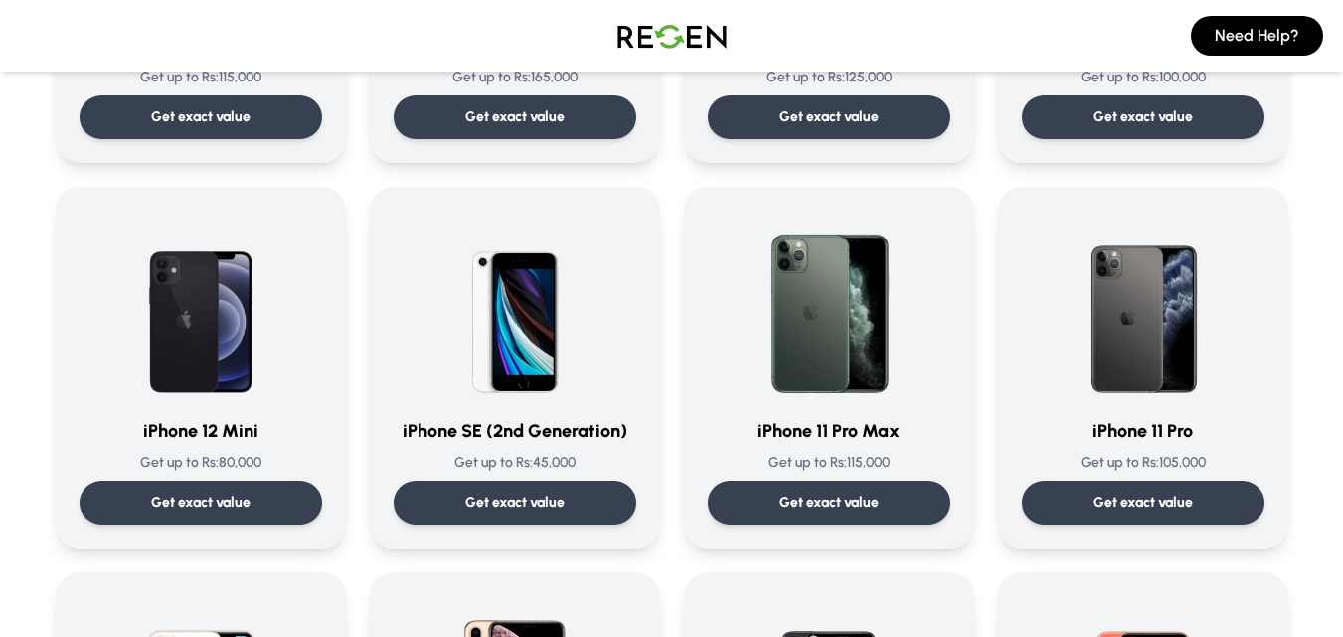
scroll to position [1523, 0]
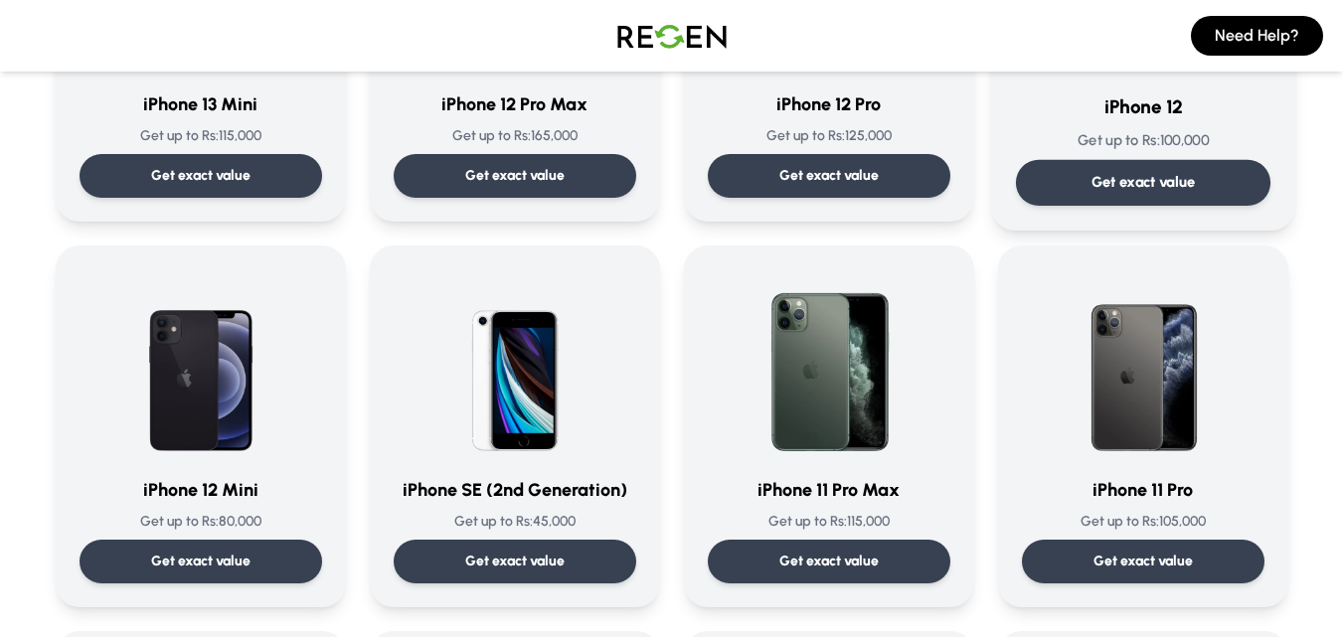
click at [1157, 166] on div "Get exact value" at bounding box center [1142, 183] width 254 height 46
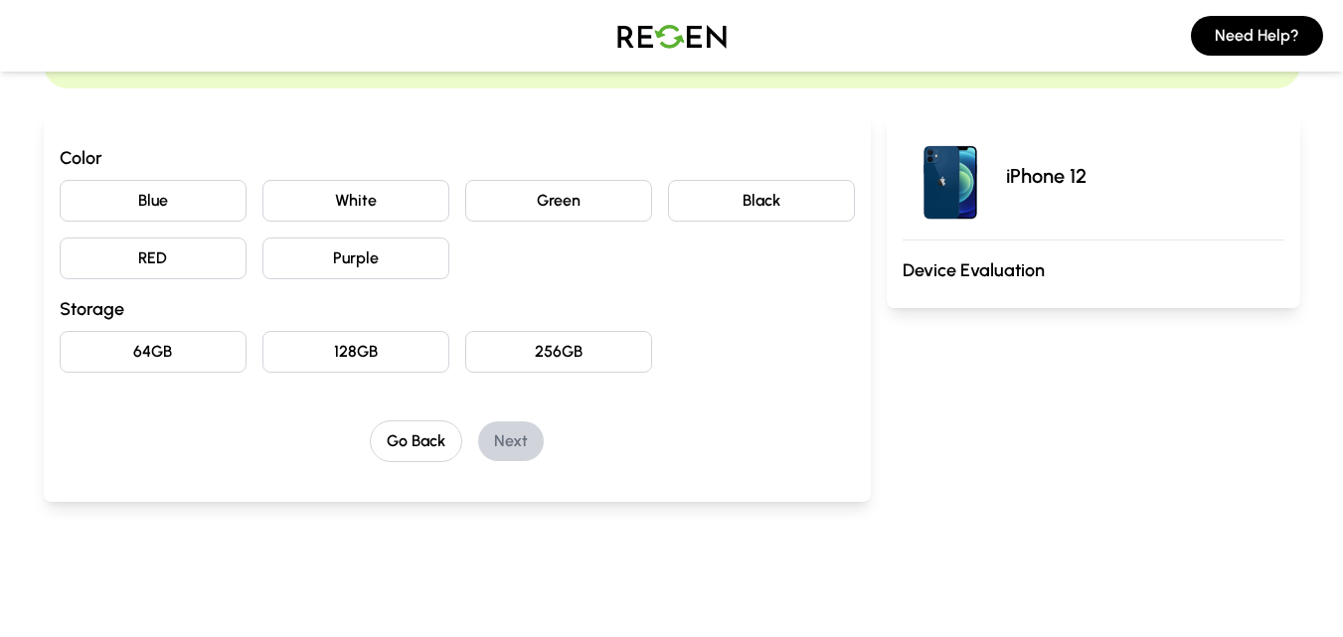
scroll to position [166, 0]
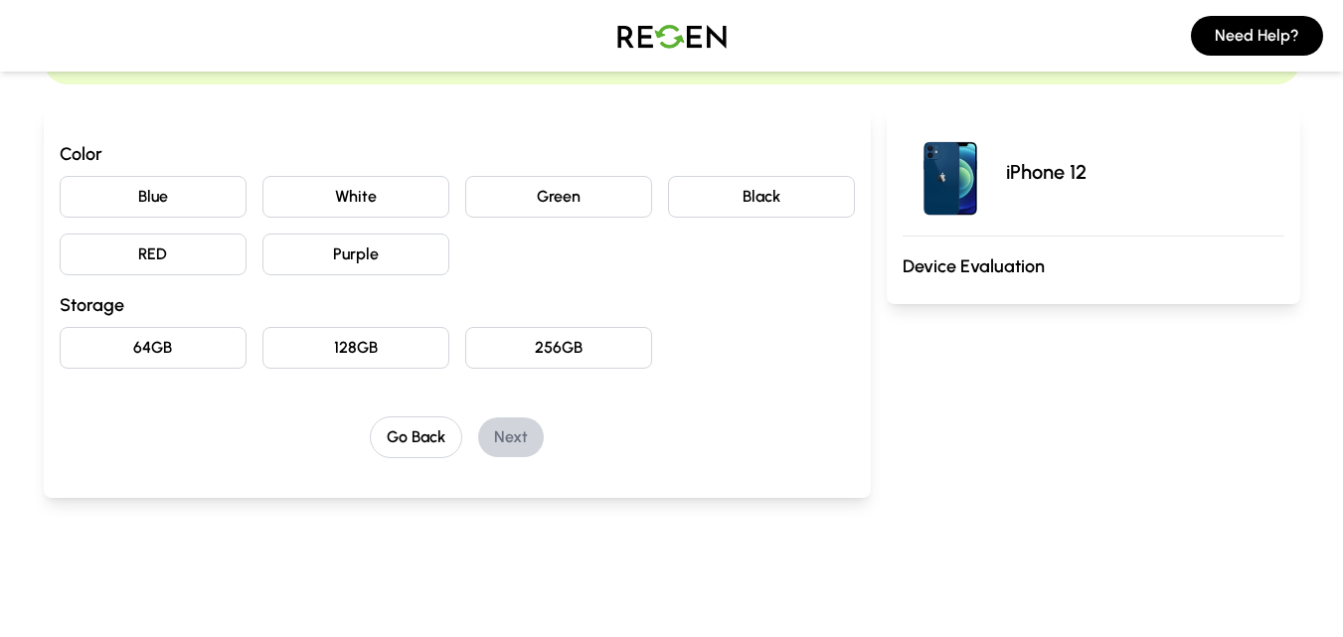
drag, startPoint x: 165, startPoint y: 208, endPoint x: 169, endPoint y: 288, distance: 80.6
click at [167, 229] on div "Blue White Green Black RED Purple" at bounding box center [457, 225] width 795 height 99
click at [154, 195] on button "Blue" at bounding box center [153, 197] width 187 height 42
click at [572, 347] on button "256GB" at bounding box center [558, 348] width 187 height 42
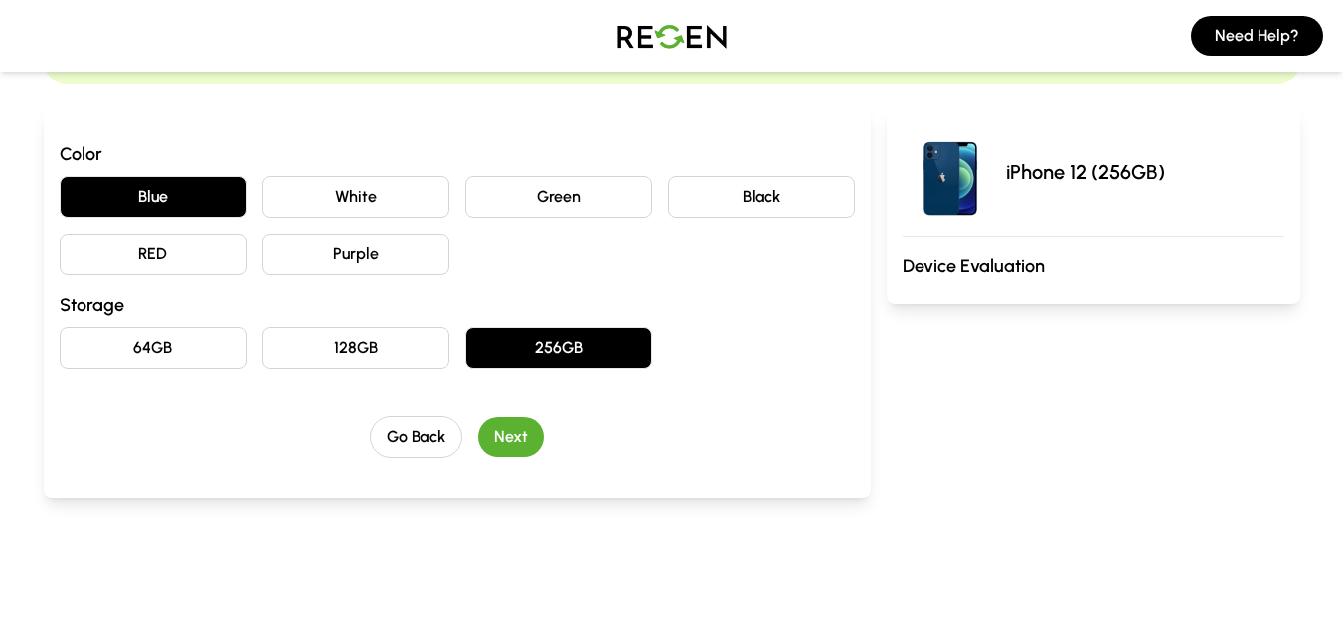
click at [506, 438] on button "Next" at bounding box center [511, 437] width 66 height 40
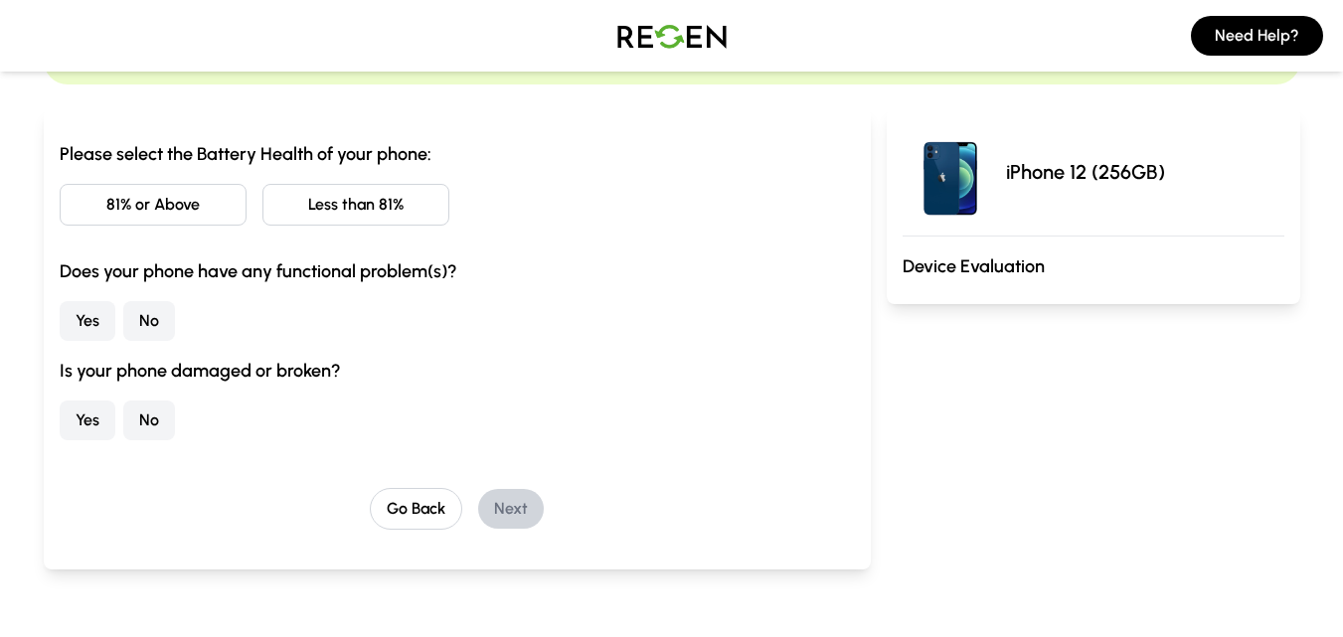
click at [212, 206] on button "81% or Above" at bounding box center [153, 205] width 187 height 42
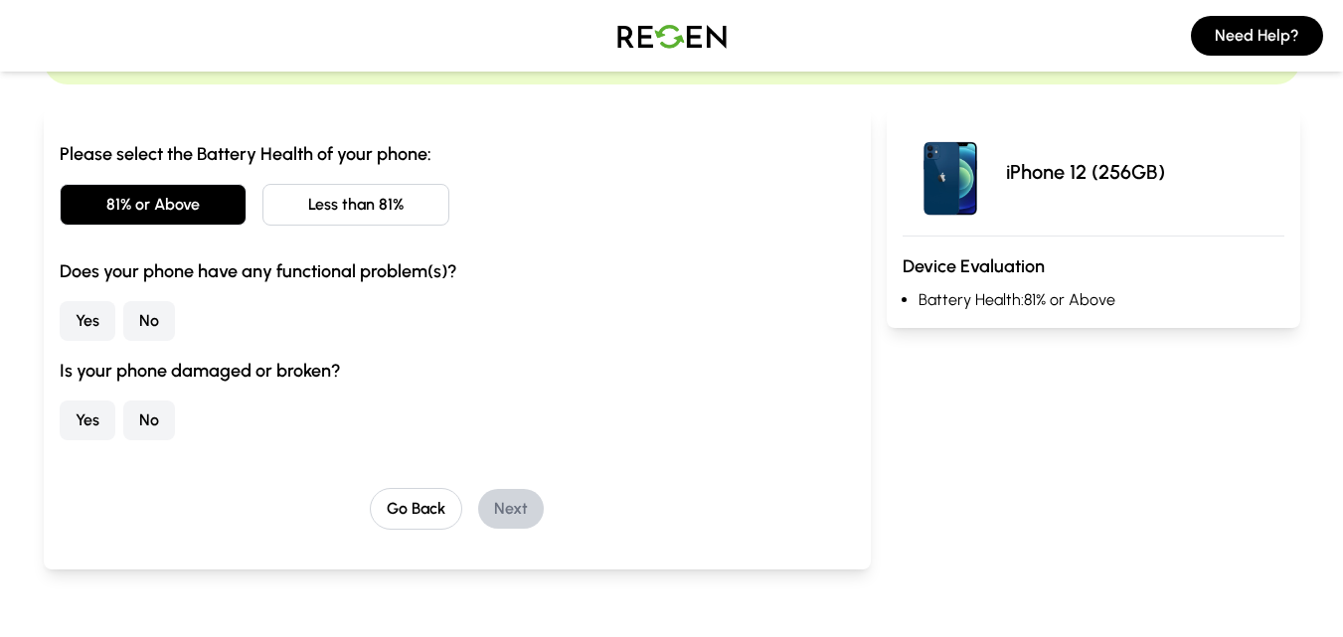
click at [162, 317] on button "No" at bounding box center [149, 321] width 52 height 40
click at [154, 425] on button "No" at bounding box center [149, 420] width 52 height 40
click at [500, 512] on button "Next" at bounding box center [511, 509] width 66 height 40
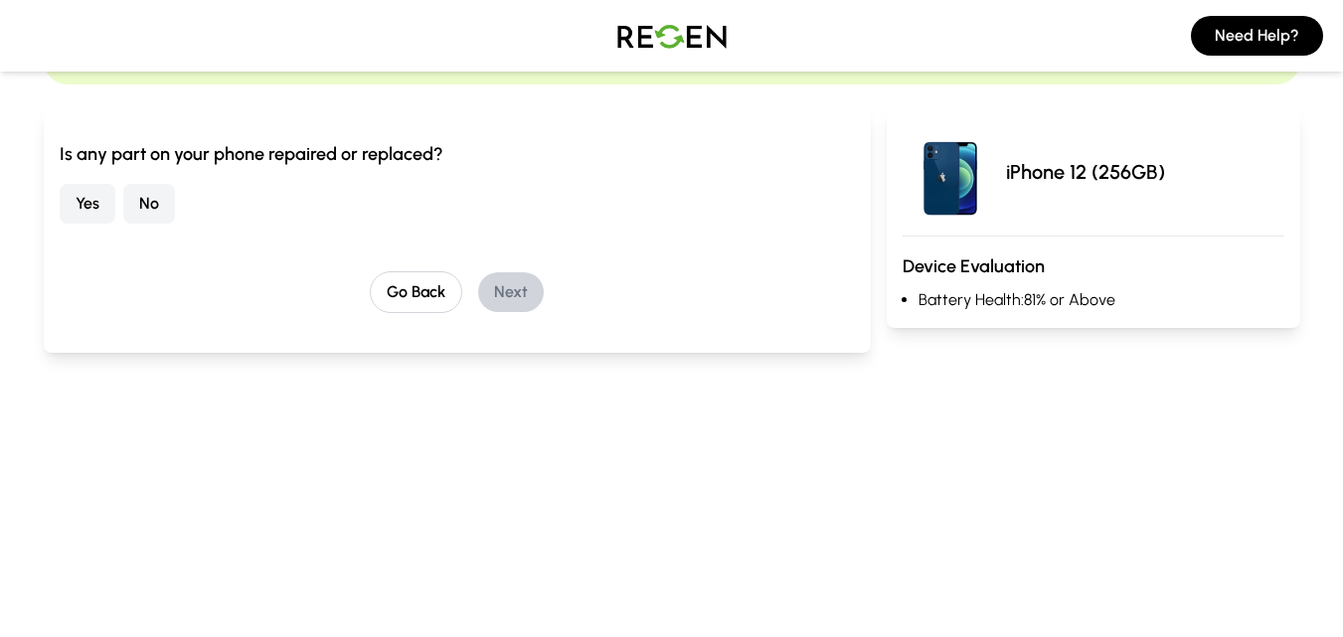
click at [156, 200] on button "No" at bounding box center [149, 204] width 52 height 40
click at [511, 291] on button "Next" at bounding box center [511, 292] width 66 height 40
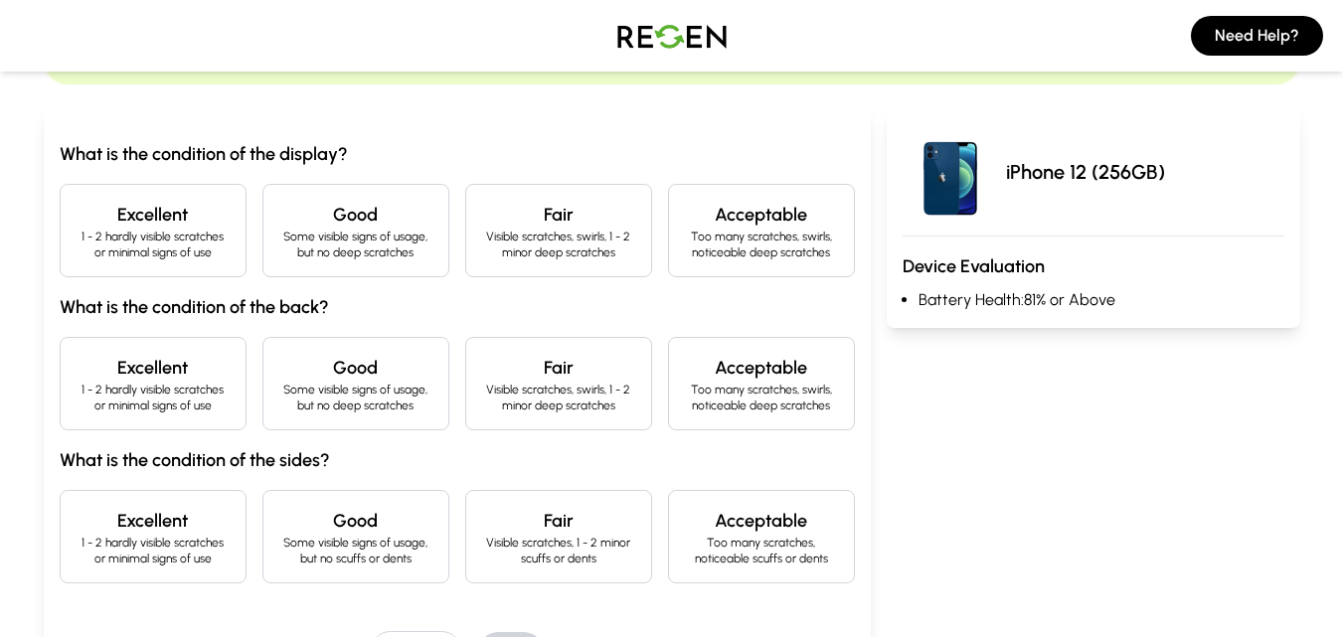
drag, startPoint x: 206, startPoint y: 239, endPoint x: 195, endPoint y: 263, distance: 26.2
click at [203, 243] on p "1 - 2 hardly visible scratches or minimal signs of use" at bounding box center [153, 245] width 153 height 32
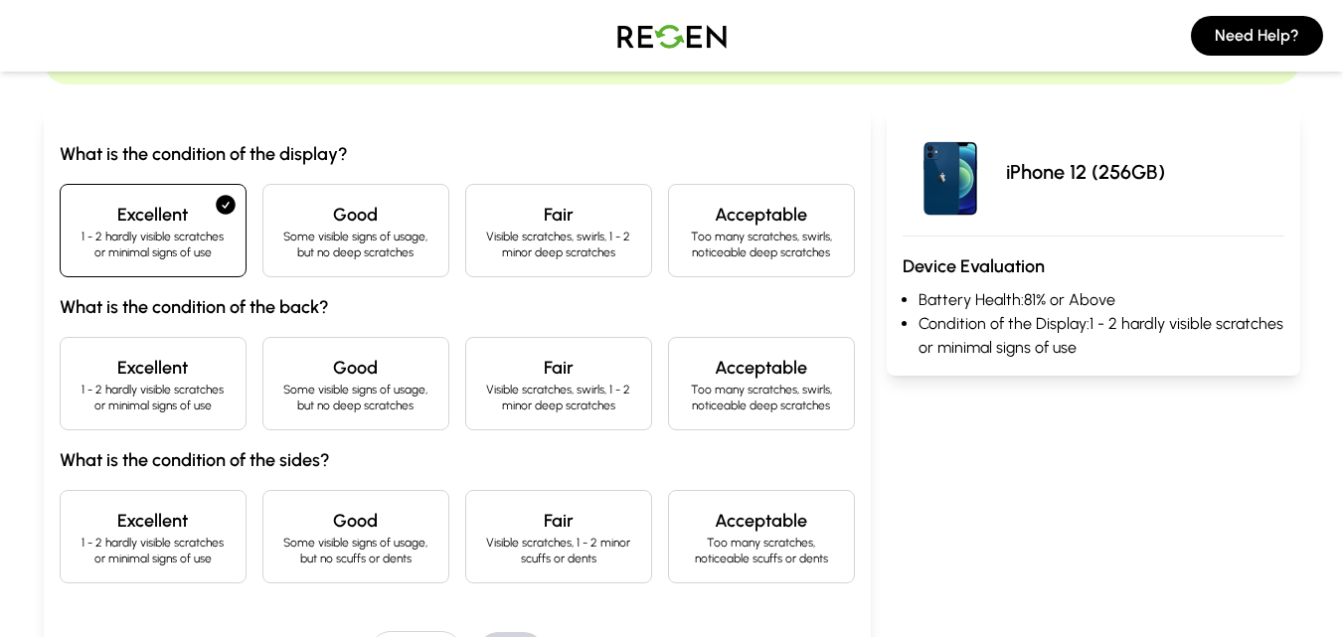
drag, startPoint x: 154, startPoint y: 374, endPoint x: 143, endPoint y: 546, distance: 172.3
click at [155, 398] on div "Excellent 1 - 2 hardly visible scratches or minimal signs of use" at bounding box center [153, 383] width 187 height 93
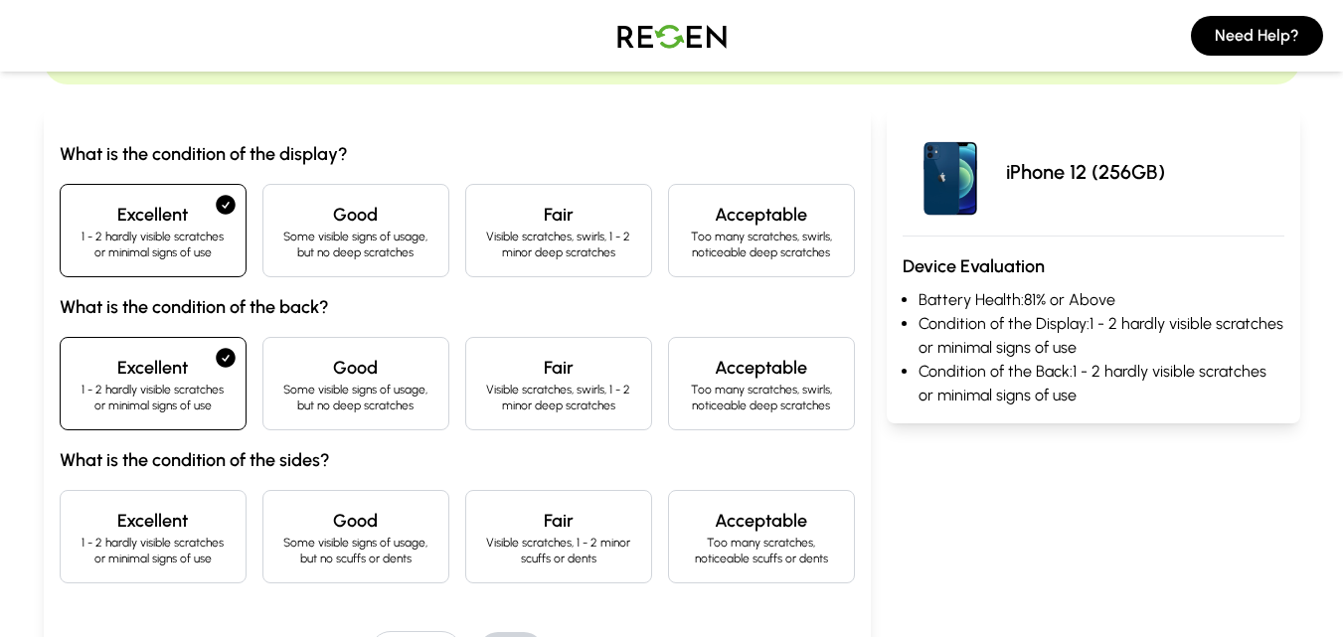
click at [159, 539] on p "1 - 2 hardly visible scratches or minimal signs of use" at bounding box center [153, 551] width 153 height 32
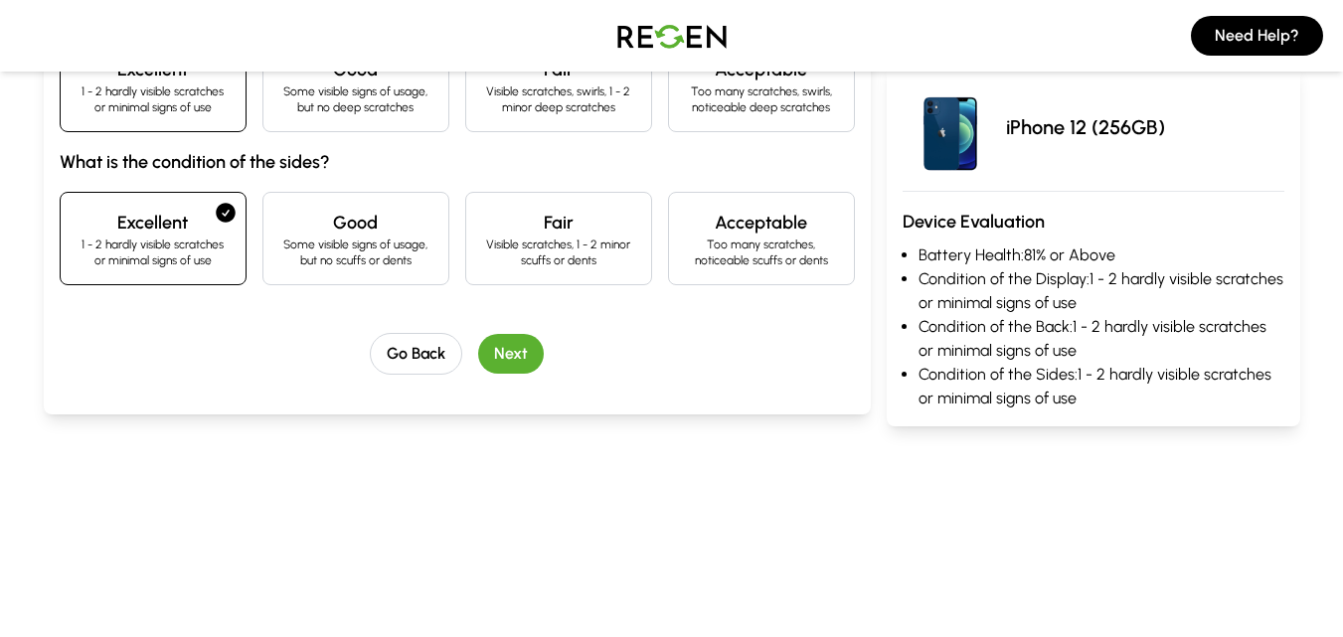
click at [493, 353] on button "Next" at bounding box center [511, 354] width 66 height 40
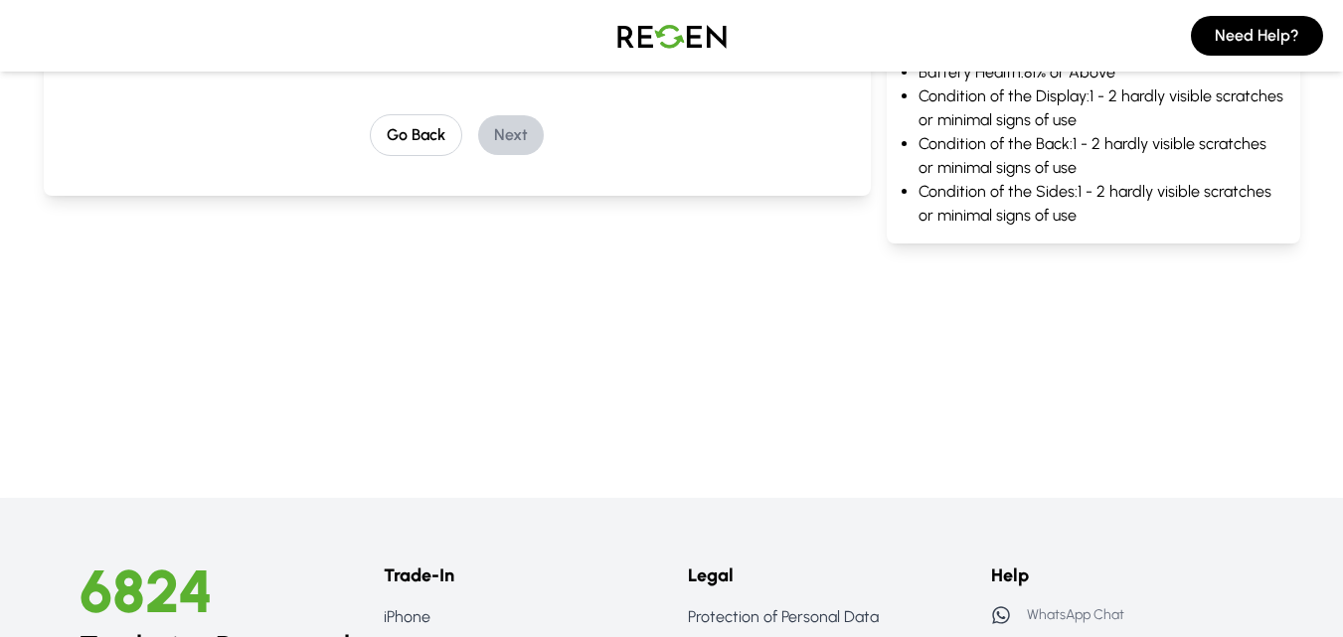
scroll to position [245, 0]
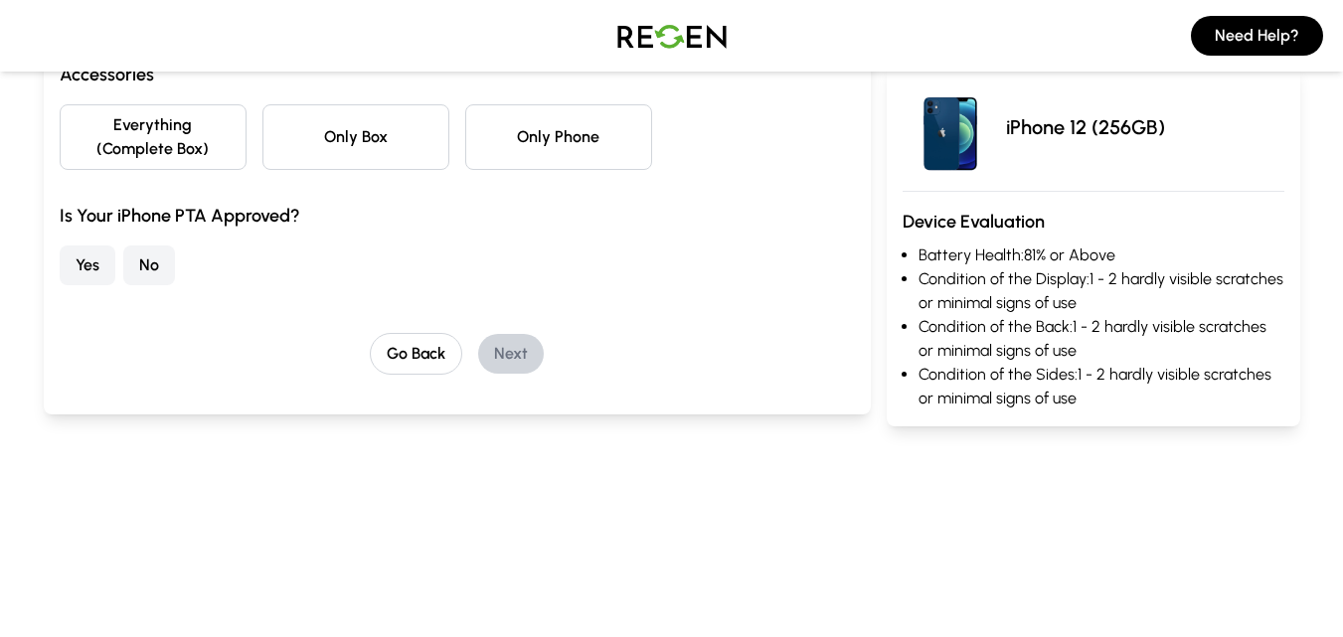
click at [518, 143] on button "Only Phone" at bounding box center [558, 137] width 187 height 66
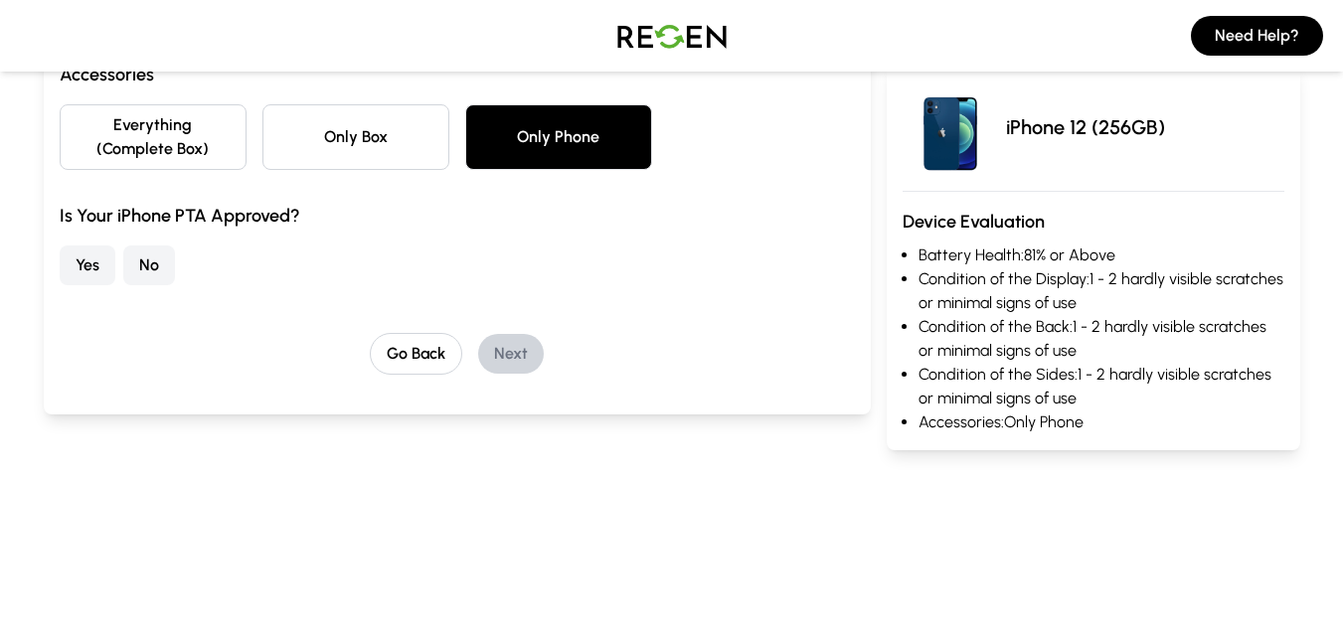
click at [160, 252] on button "No" at bounding box center [149, 265] width 52 height 40
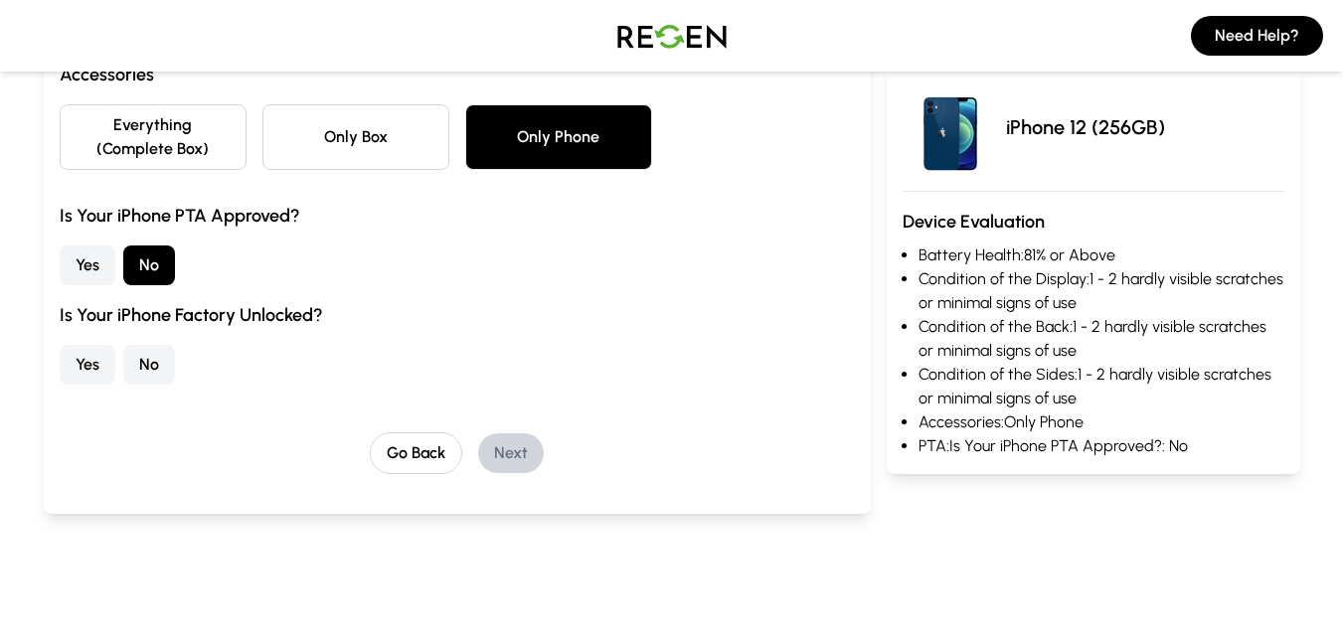
click at [138, 361] on button "No" at bounding box center [149, 365] width 52 height 40
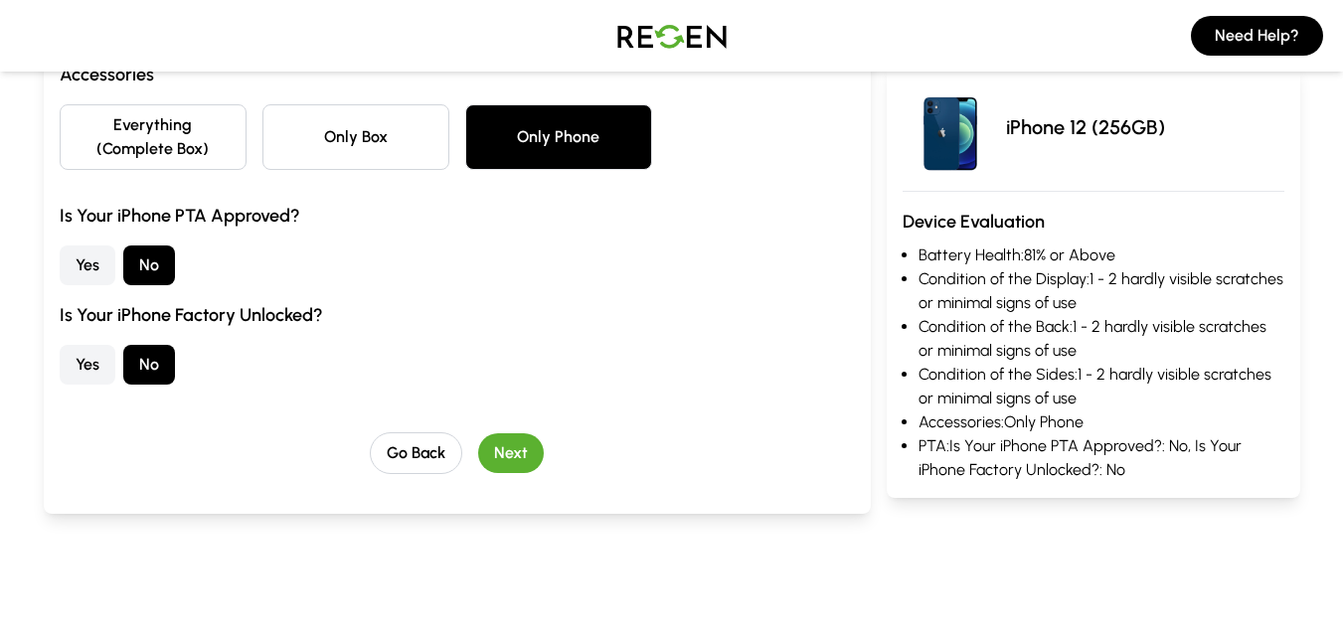
click at [96, 358] on button "Yes" at bounding box center [88, 365] width 56 height 40
click at [502, 443] on button "Next" at bounding box center [511, 453] width 66 height 40
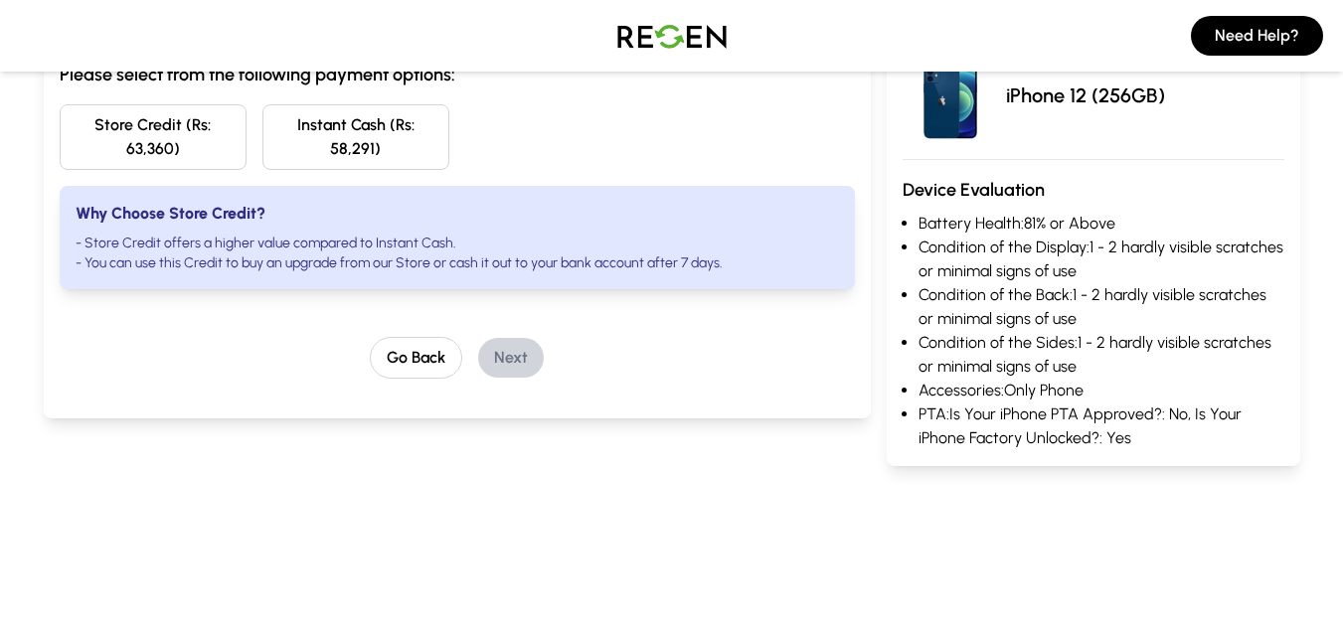
click at [119, 140] on button "Store Credit (Rs: 63,360)" at bounding box center [153, 137] width 187 height 66
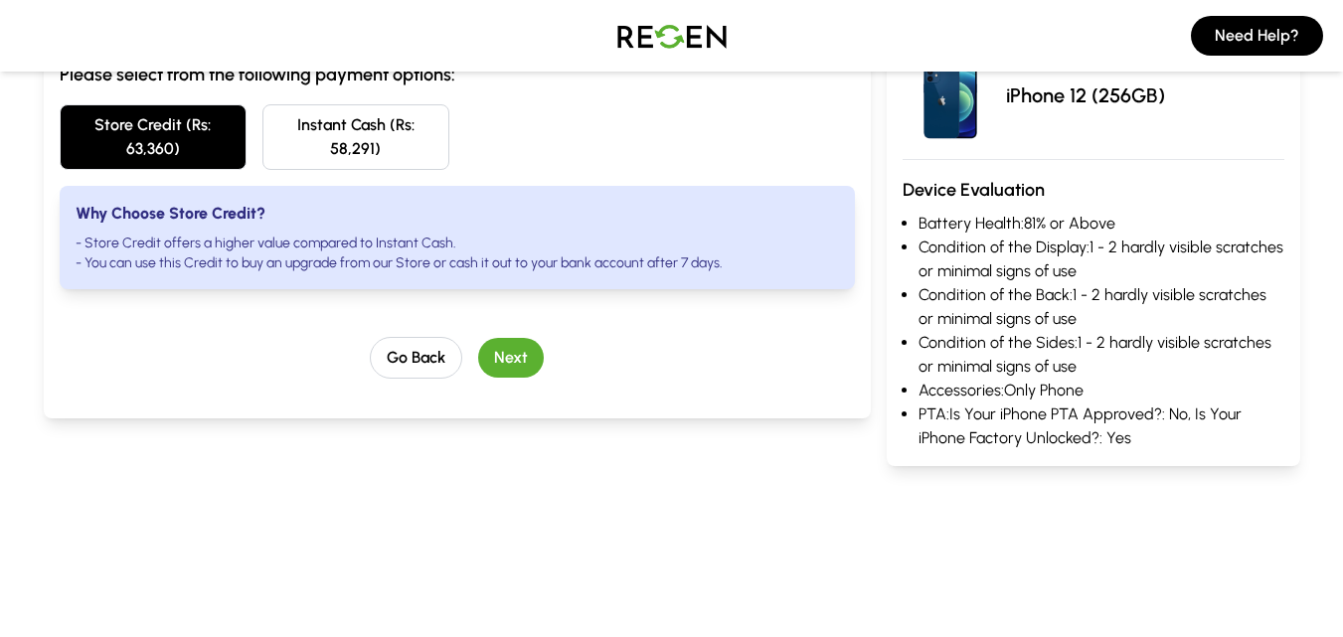
click at [501, 359] on button "Next" at bounding box center [511, 358] width 66 height 40
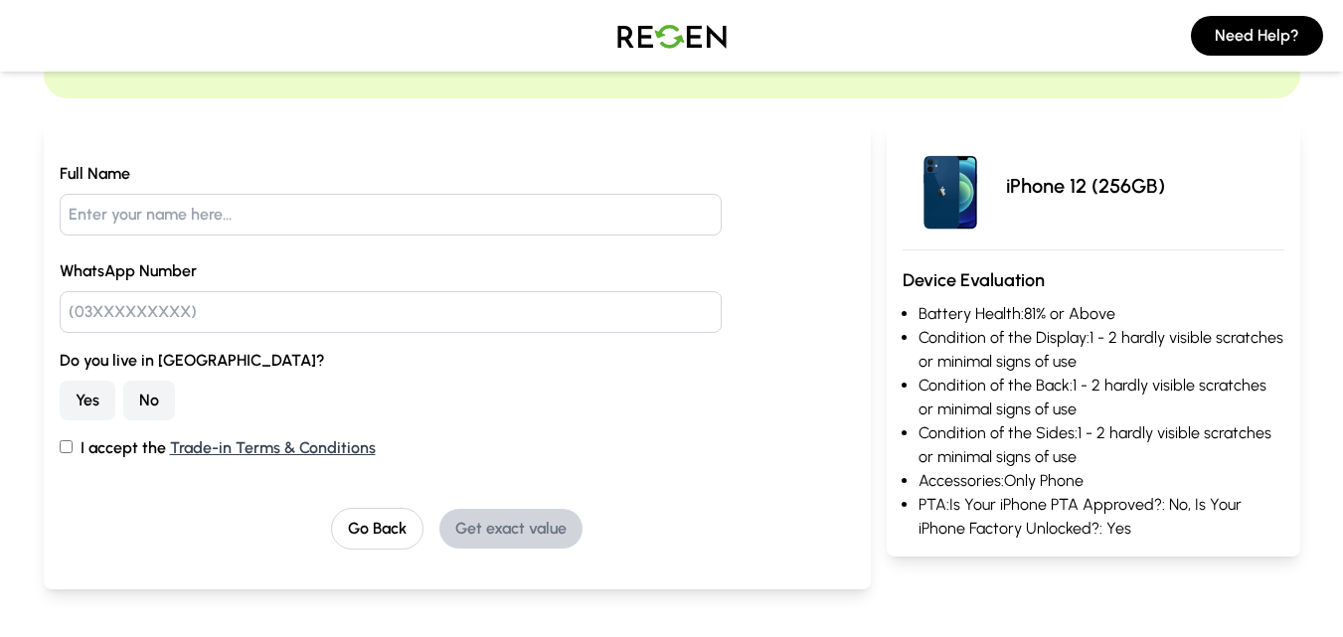
scroll to position [265, 0]
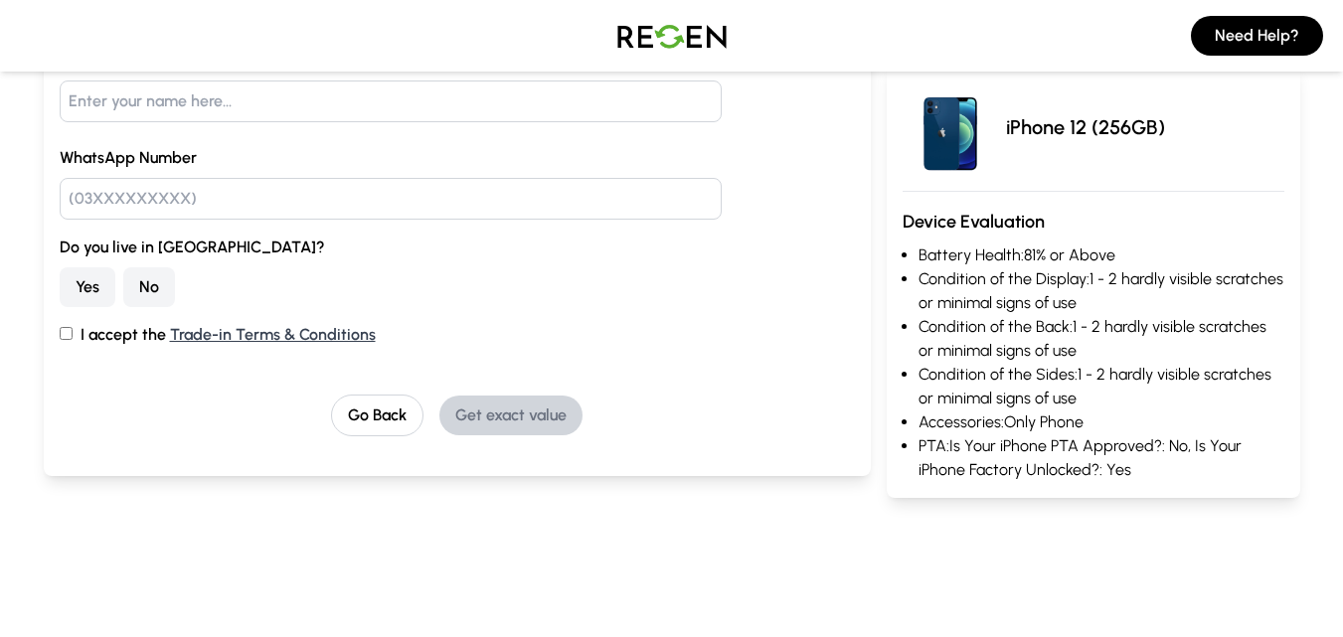
click at [136, 288] on button "No" at bounding box center [149, 287] width 52 height 40
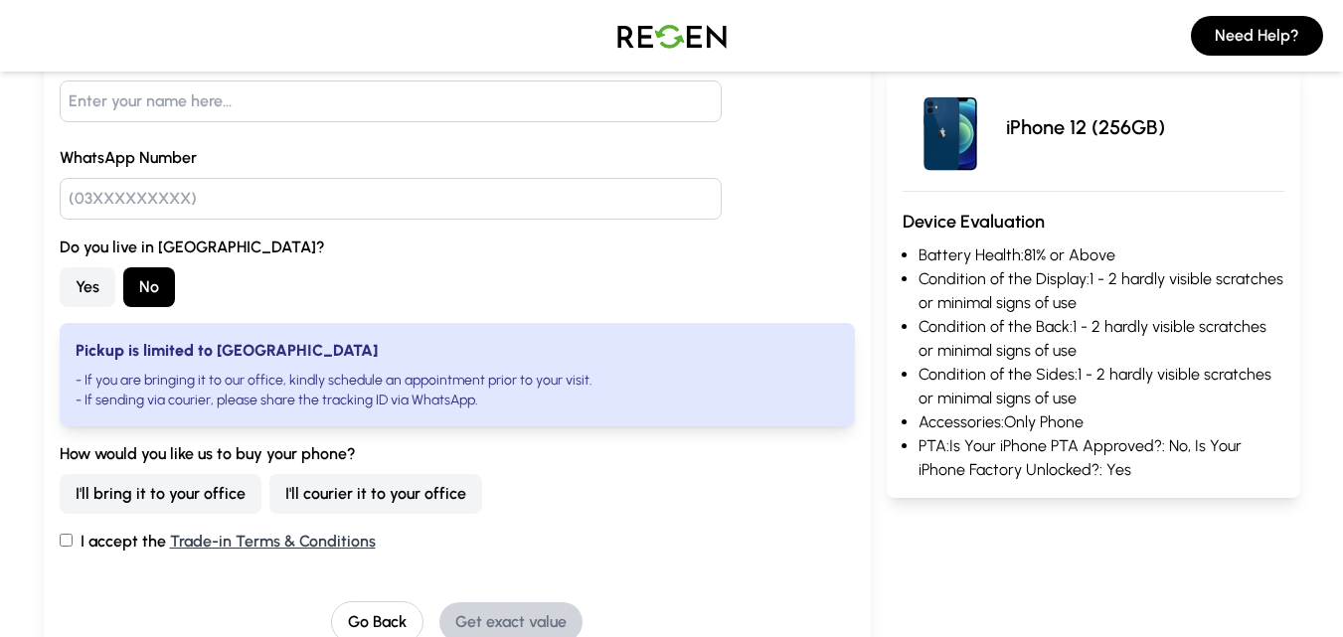
click at [315, 499] on button "I'll courier it to your office" at bounding box center [375, 494] width 213 height 40
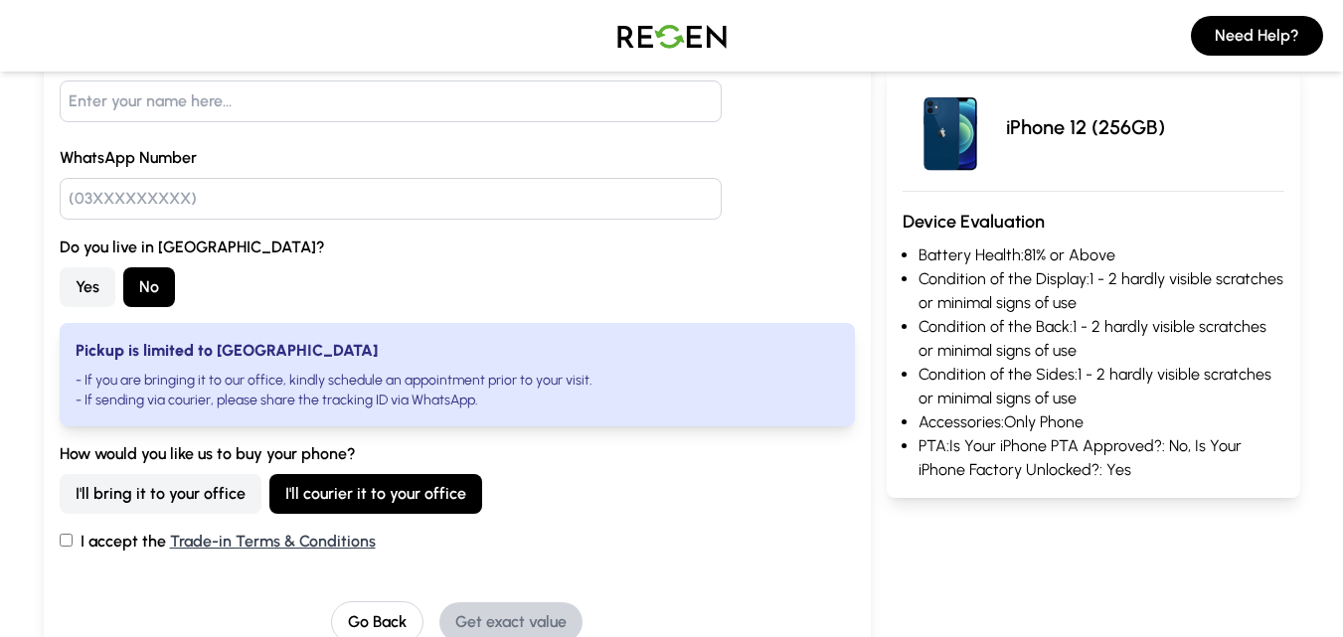
click at [70, 538] on input "I accept the Trade-in Terms & Conditions" at bounding box center [66, 540] width 13 height 13
checkbox input "true"
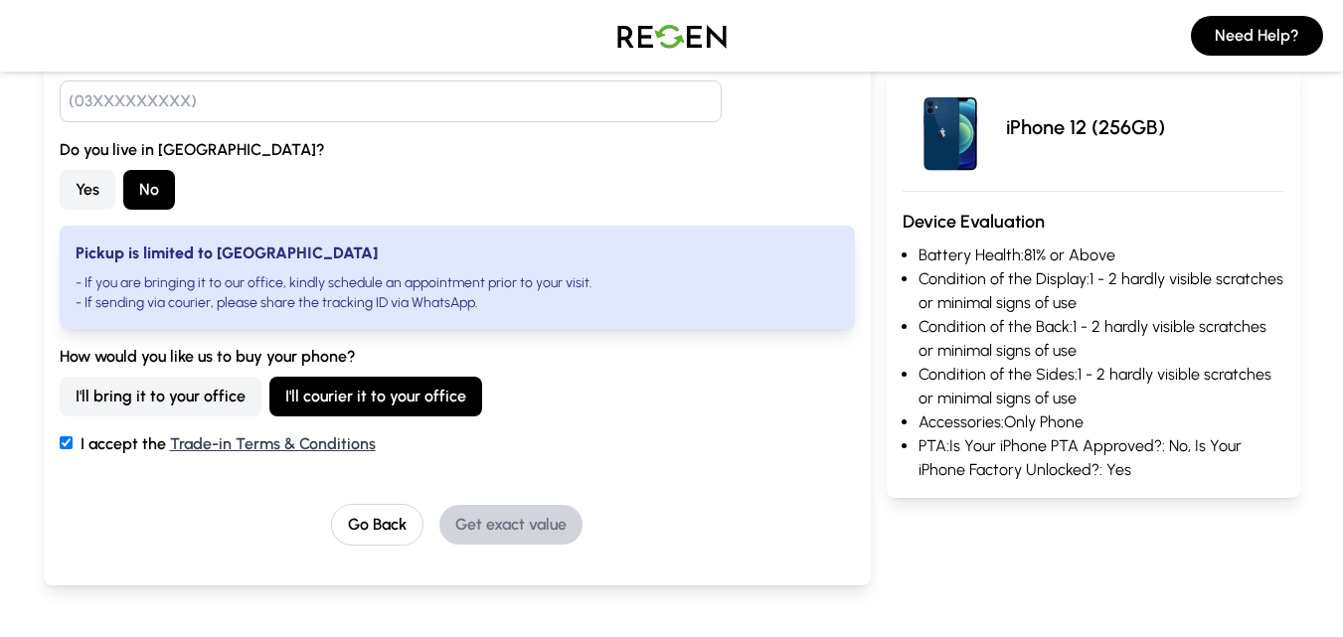
scroll to position [298, 0]
